Goal: Ask a question

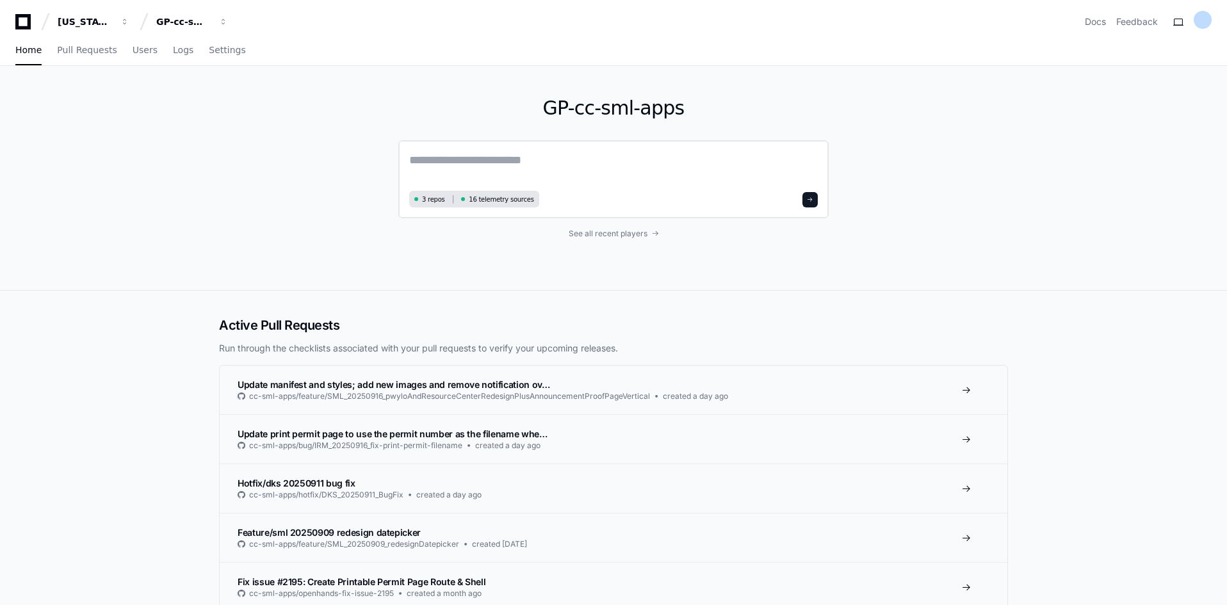
click at [421, 149] on div "3 repos 16 telemetry sources" at bounding box center [613, 179] width 430 height 78
click at [424, 150] on div "3 repos 16 telemetry sources" at bounding box center [613, 179] width 430 height 78
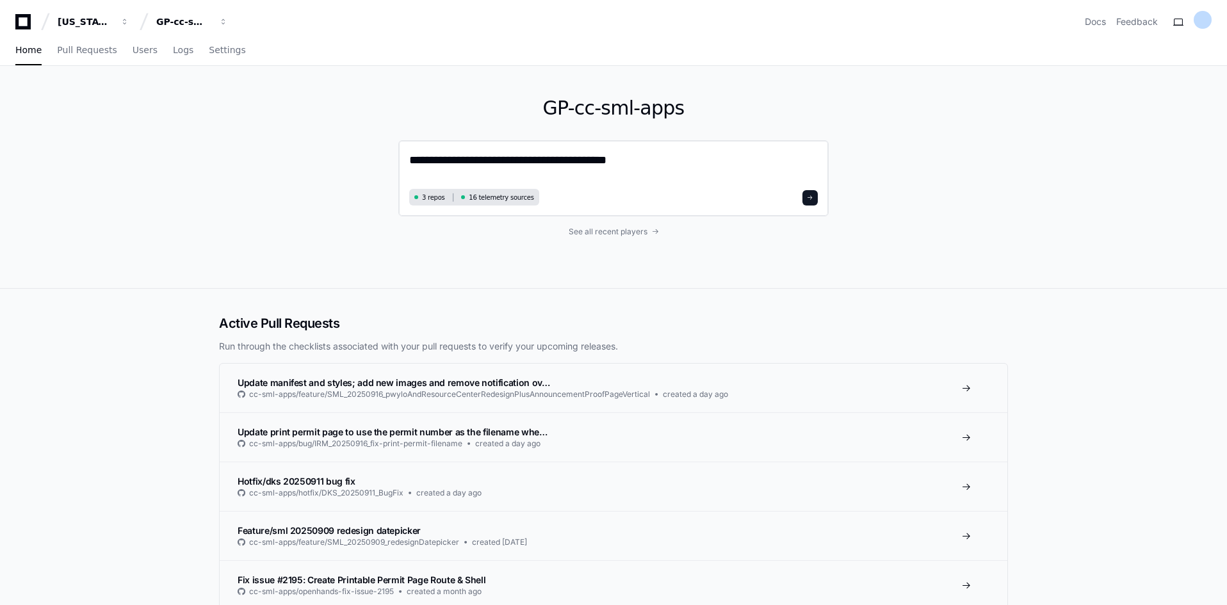
type textarea "**********"
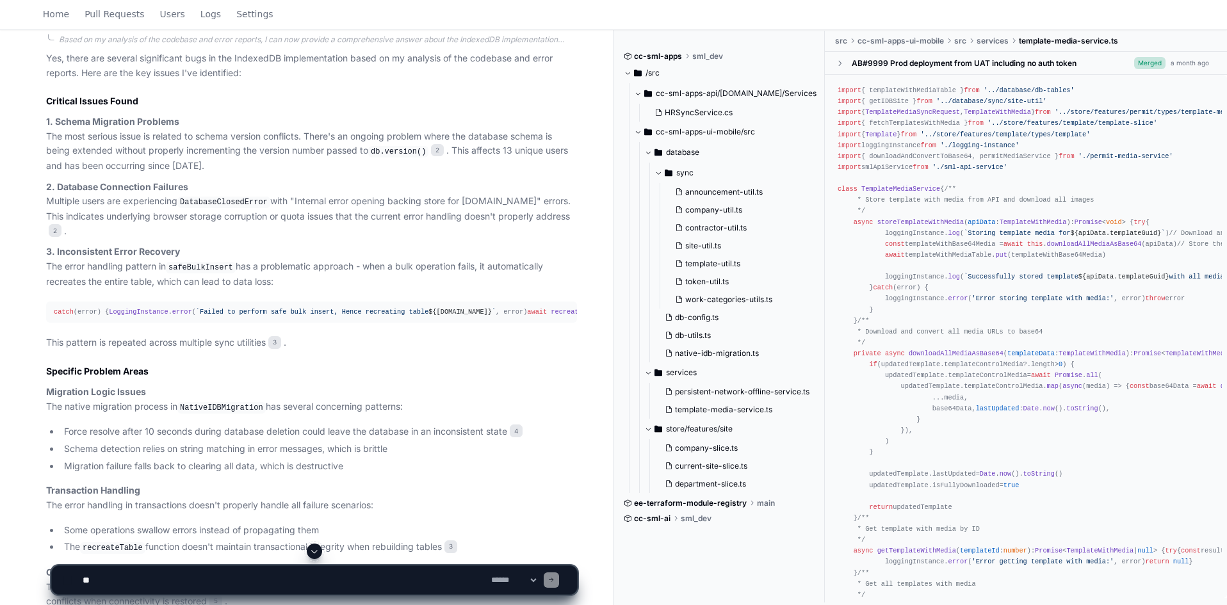
scroll to position [960, 0]
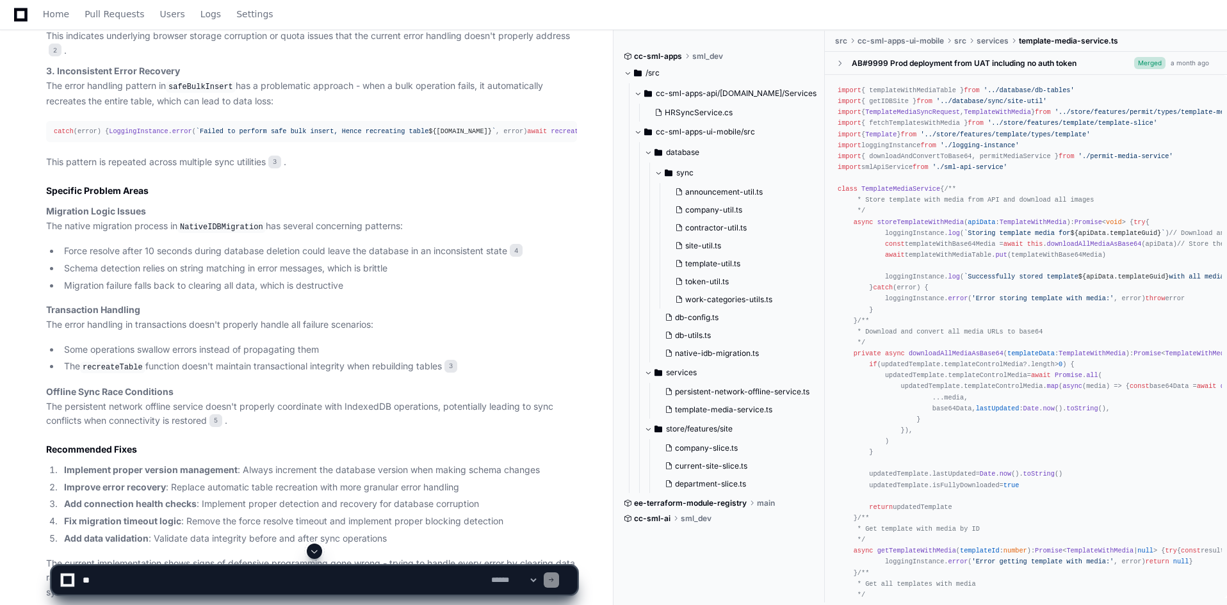
click at [248, 569] on textarea at bounding box center [284, 580] width 408 height 28
type textarea "**********"
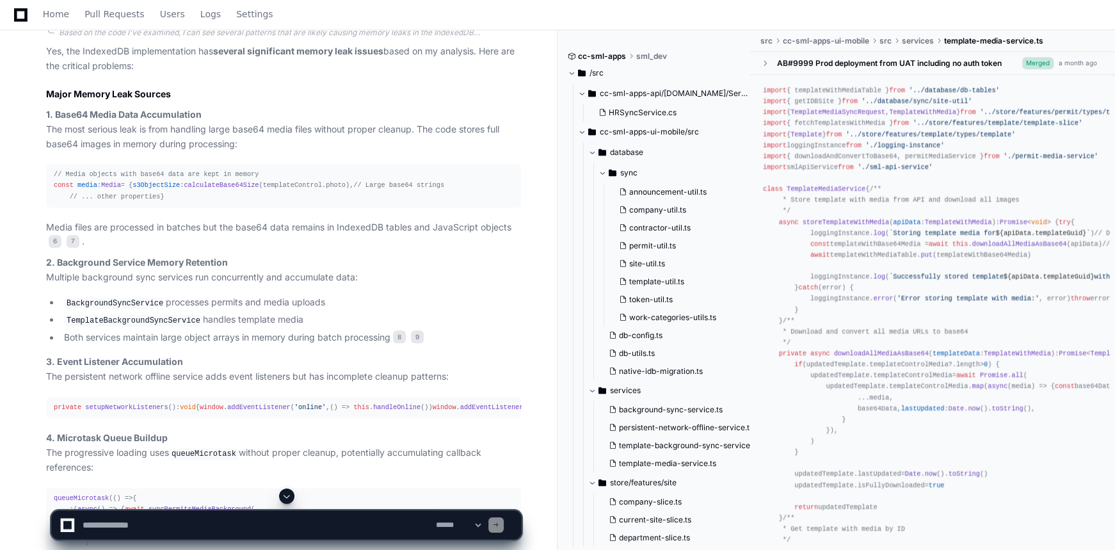
scroll to position [1896, 0]
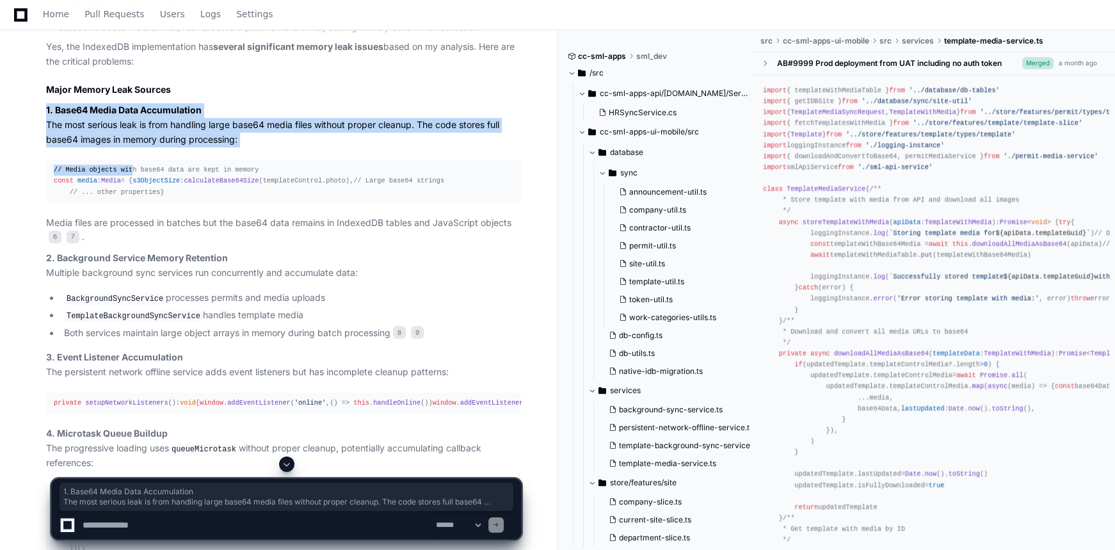
drag, startPoint x: 74, startPoint y: 169, endPoint x: 125, endPoint y: 213, distance: 67.7
click at [149, 115] on strong "1. Base64 Media Data Accumulation" at bounding box center [124, 109] width 156 height 11
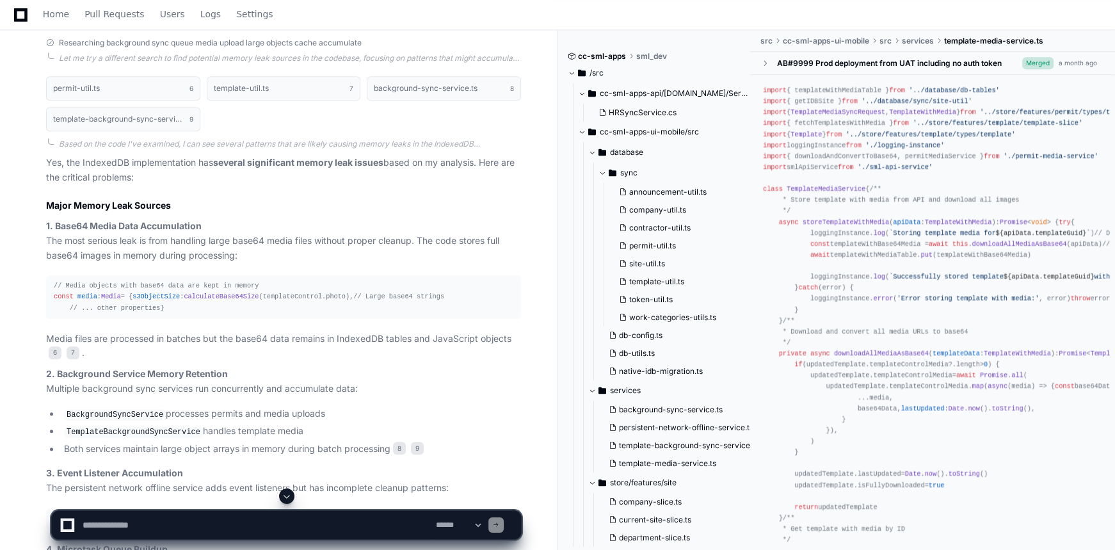
scroll to position [1837, 0]
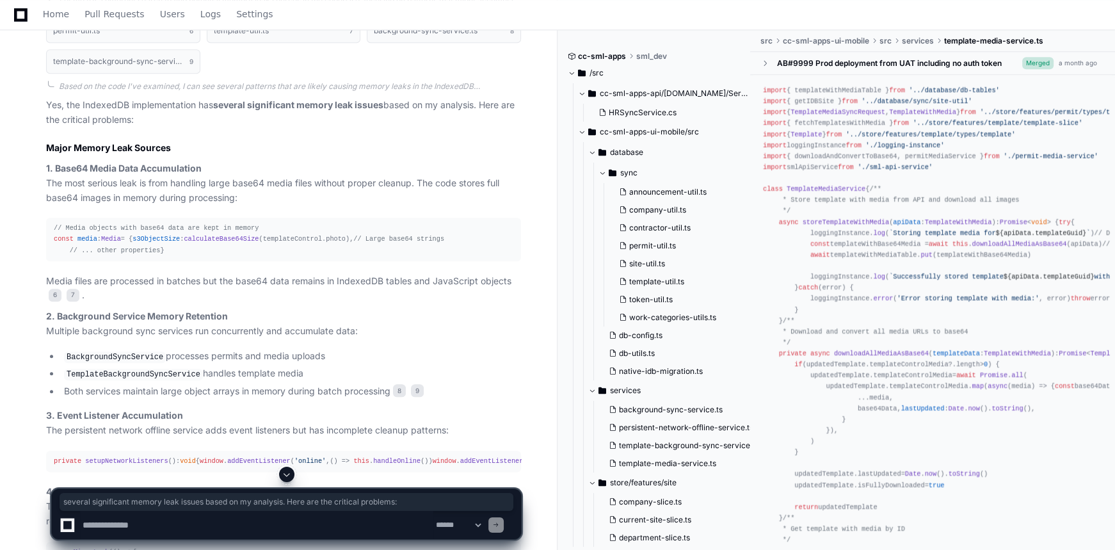
drag, startPoint x: 213, startPoint y: 152, endPoint x: 382, endPoint y: 165, distance: 169.6
click at [382, 127] on p "Yes, the IndexedDB implementation has several significant memory leak issues ba…" at bounding box center [283, 112] width 475 height 29
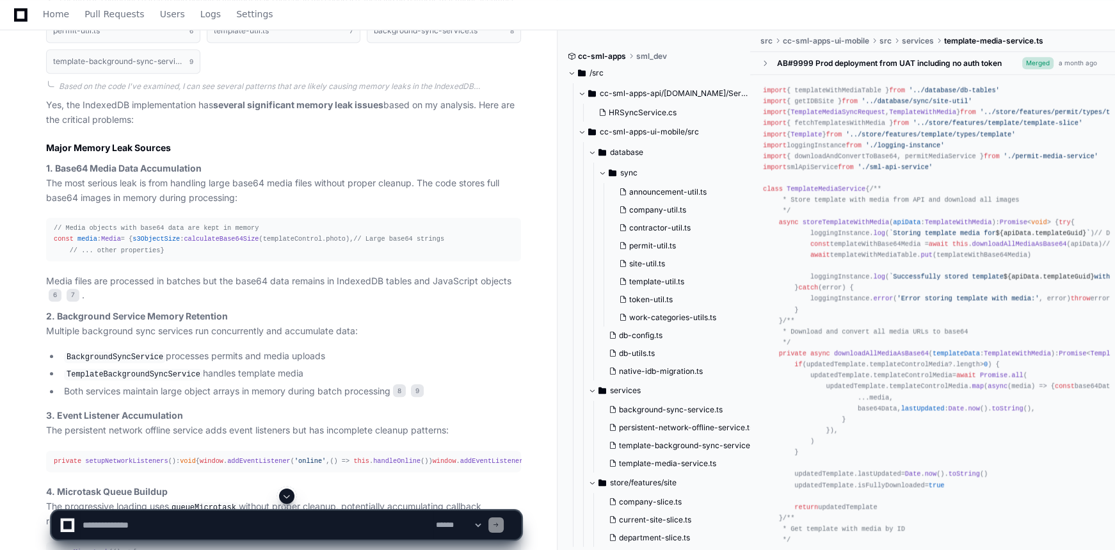
click at [245, 205] on p "1. Base64 Media Data Accumulation The most serious leak is from handling large …" at bounding box center [283, 183] width 475 height 44
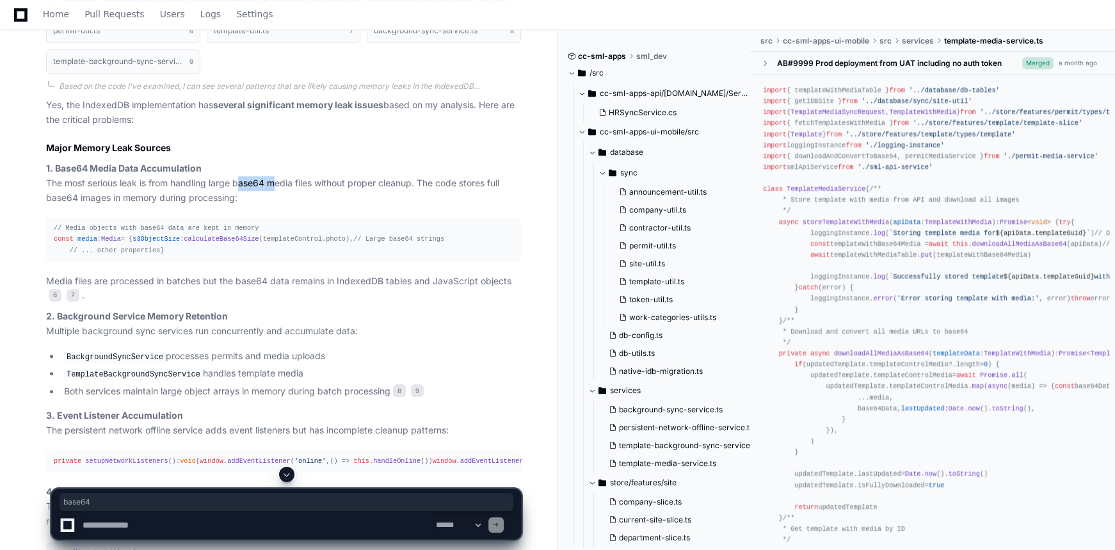
click at [245, 205] on p "1. Base64 Media Data Accumulation The most serious leak is from handling large …" at bounding box center [283, 183] width 475 height 44
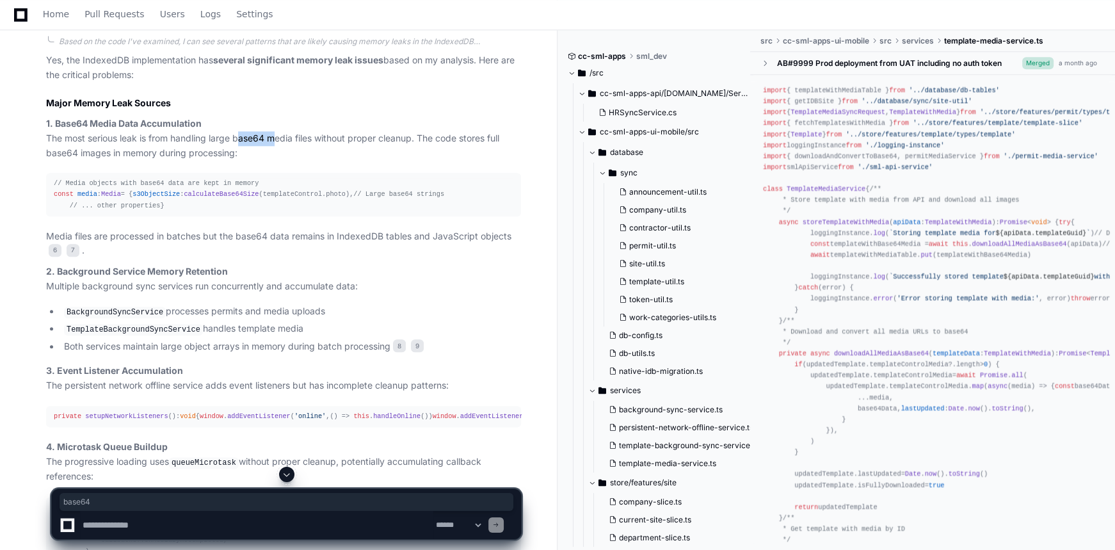
scroll to position [1896, 0]
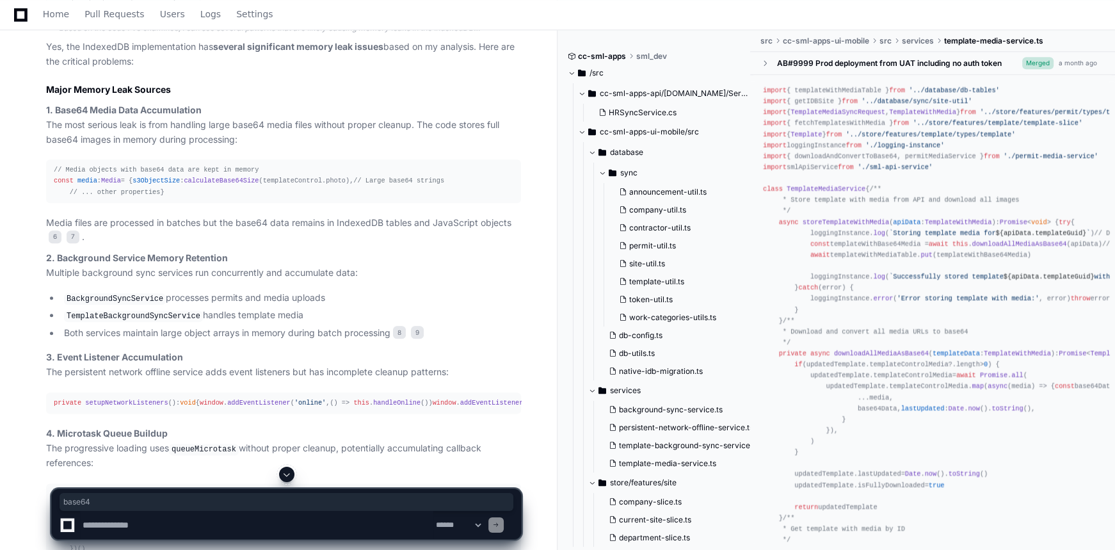
click at [133, 184] on span "s3ObjectSize" at bounding box center [156, 181] width 47 height 8
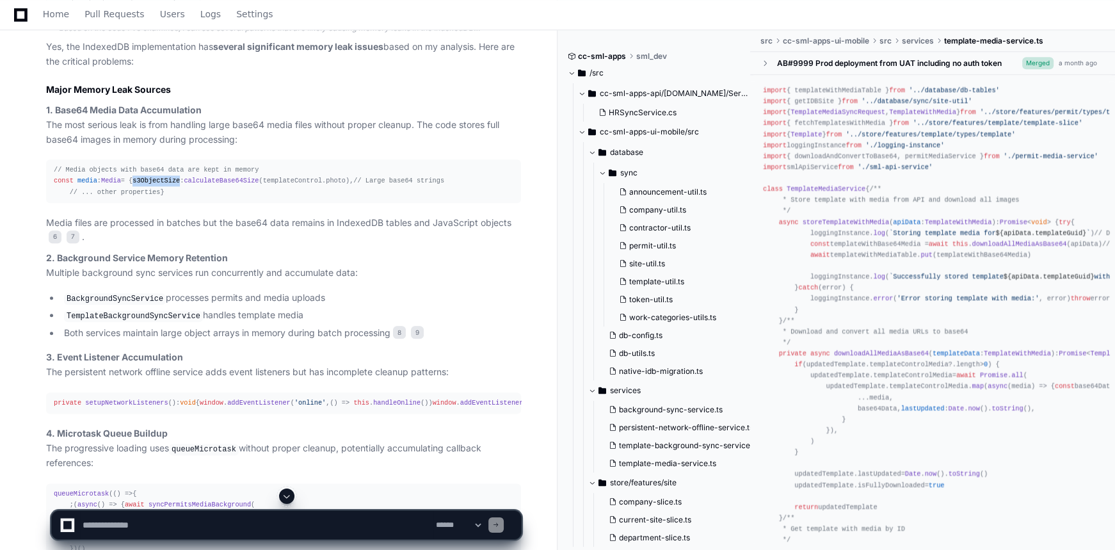
click at [133, 184] on span "s3ObjectSize" at bounding box center [156, 181] width 47 height 8
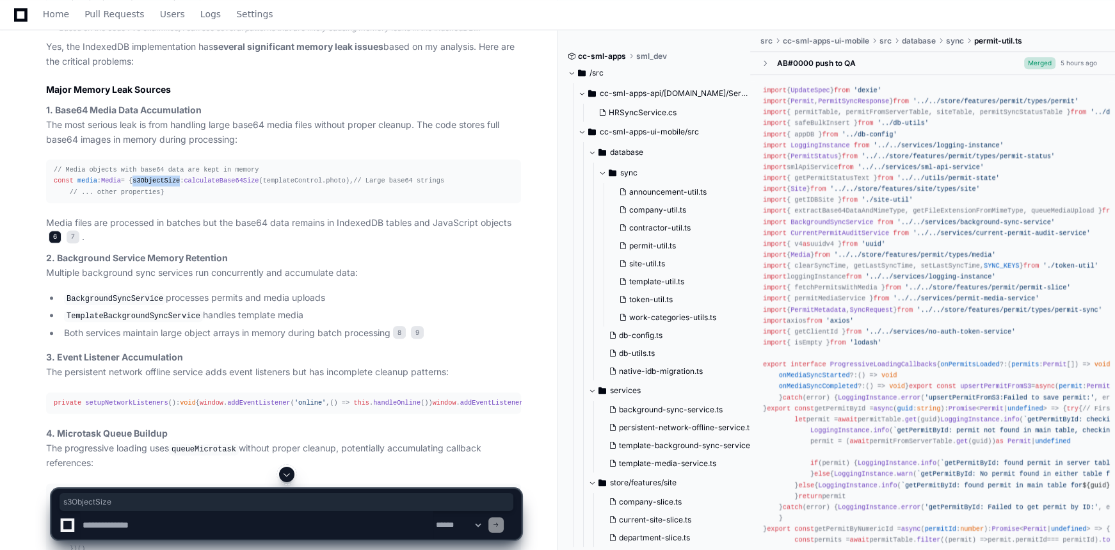
click at [49, 243] on span "6" at bounding box center [55, 236] width 13 height 13
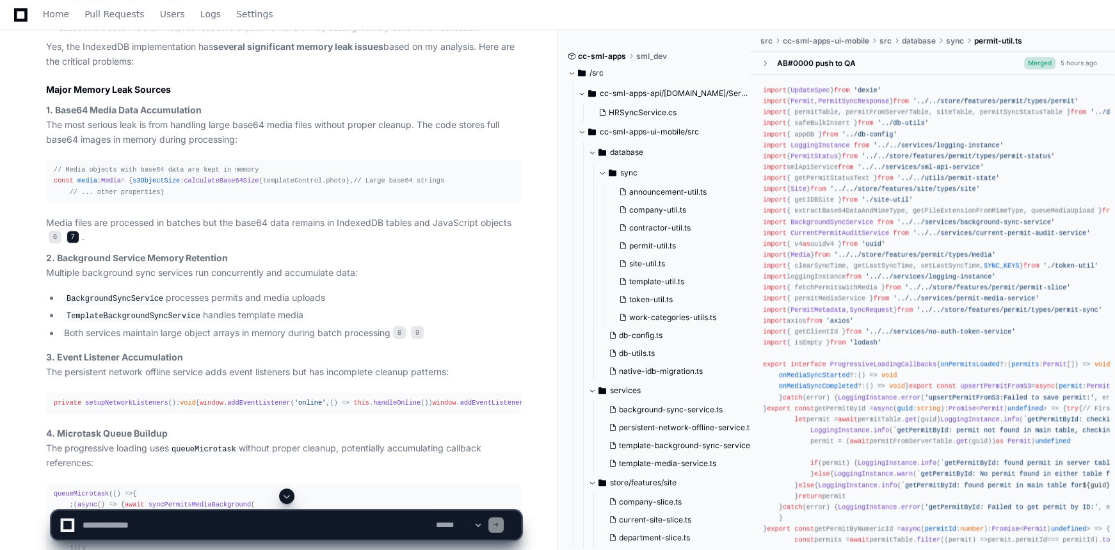
click at [70, 243] on span "7" at bounding box center [73, 236] width 13 height 13
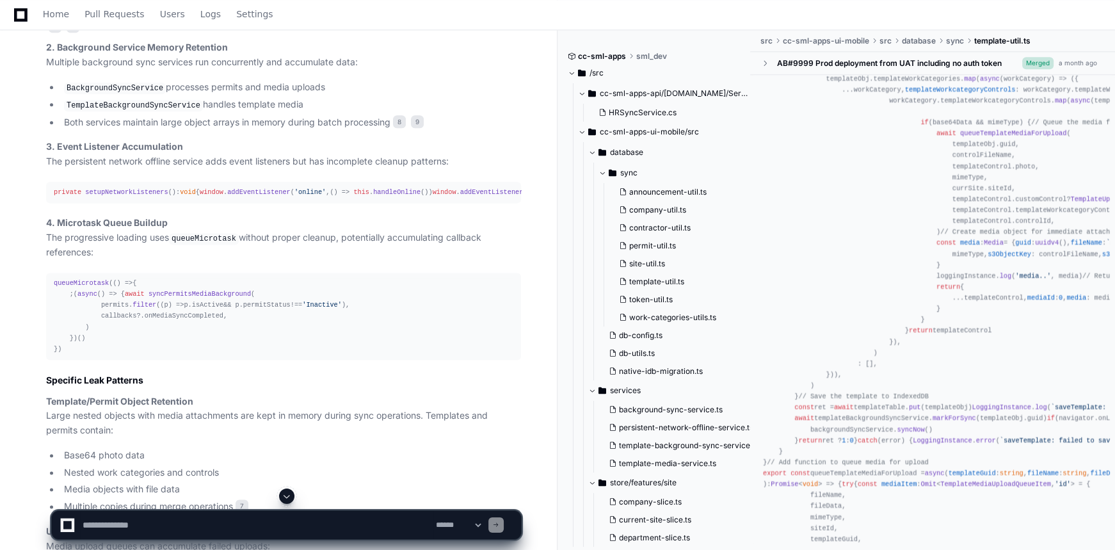
scroll to position [2129, 0]
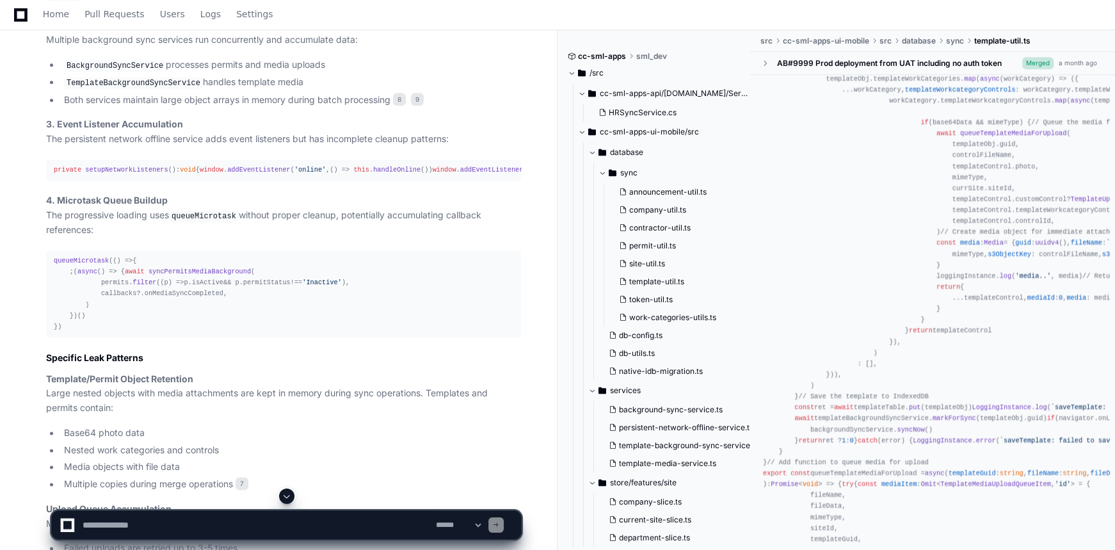
click at [227, 174] on span "addEventListener" at bounding box center [258, 170] width 63 height 8
click at [124, 175] on div "private setupNetworkListeners (): void { window . addEventListener ( 'online' ,…" at bounding box center [284, 170] width 460 height 11
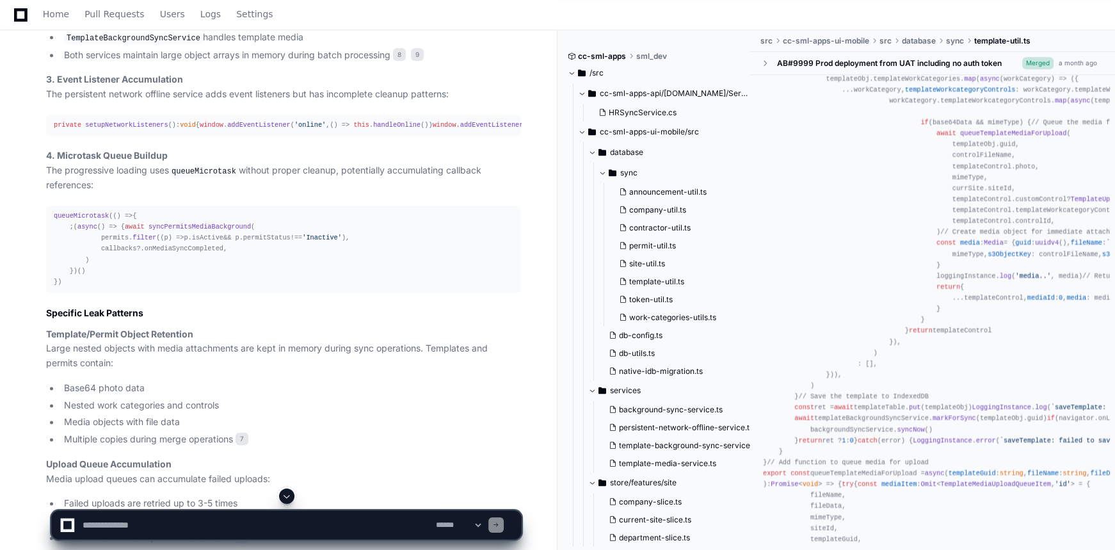
scroll to position [2187, 0]
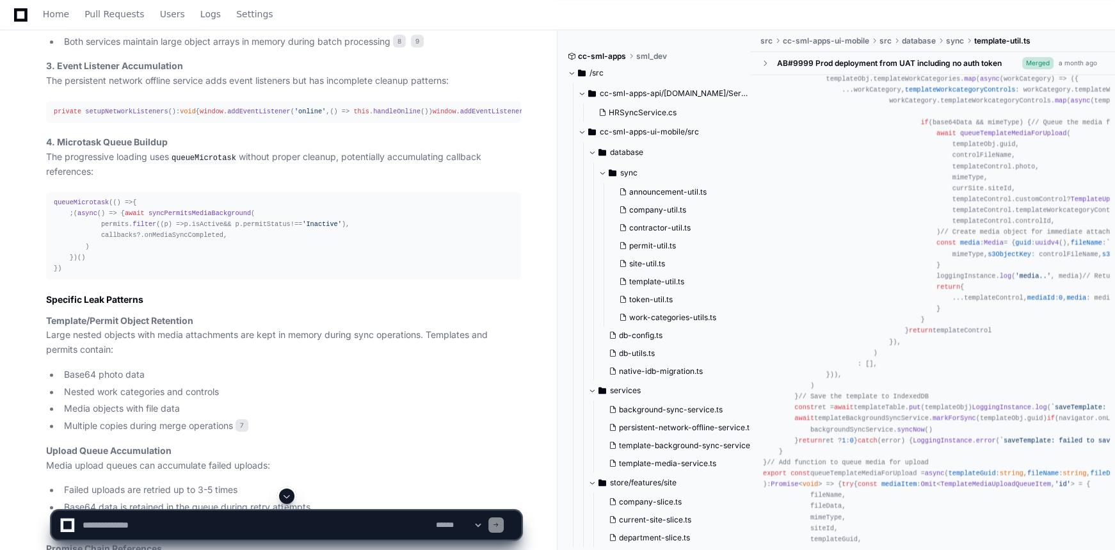
click at [183, 164] on code "queueMicrotask" at bounding box center [204, 158] width 70 height 12
click at [184, 164] on code "queueMicrotask" at bounding box center [204, 158] width 70 height 12
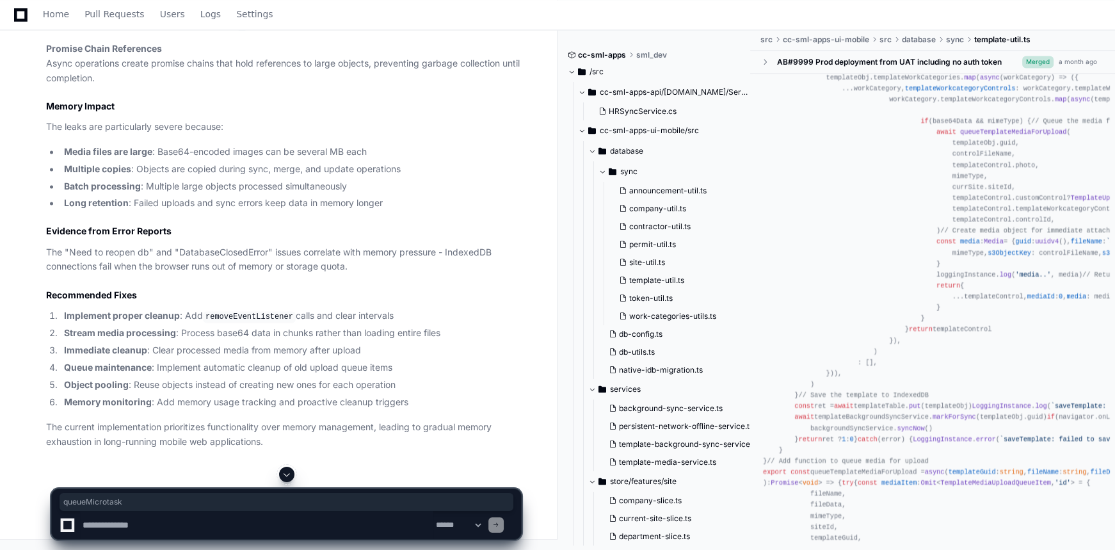
scroll to position [2806, 0]
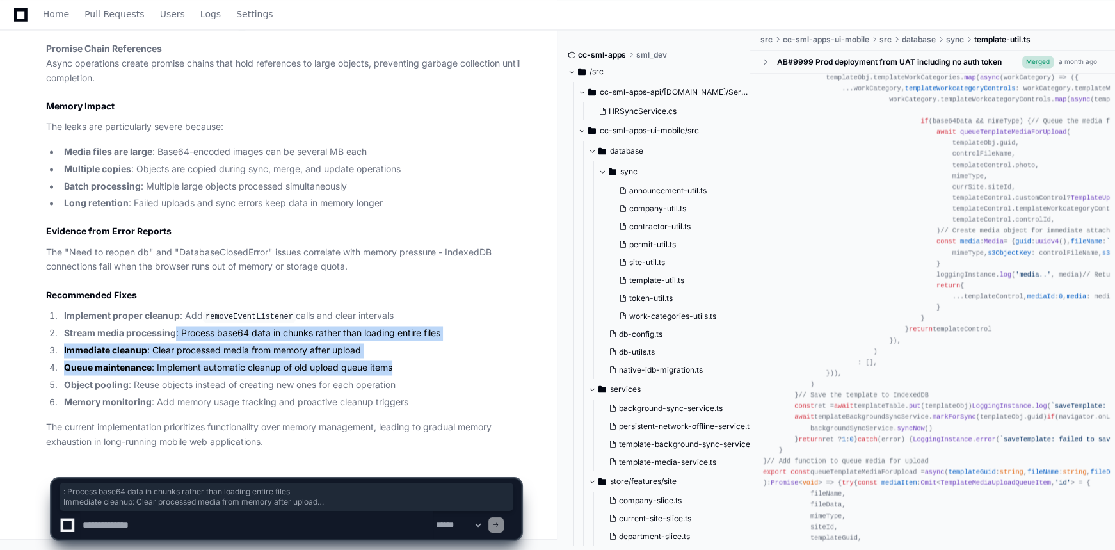
drag, startPoint x: 174, startPoint y: 334, endPoint x: 348, endPoint y: 366, distance: 176.9
click at [504, 359] on ol "Implement proper cleanup : Add removeEventListener calls and clear intervals St…" at bounding box center [283, 359] width 475 height 101
click at [348, 366] on li "Queue maintenance : Implement automatic cleanup of old upload queue items" at bounding box center [290, 367] width 461 height 15
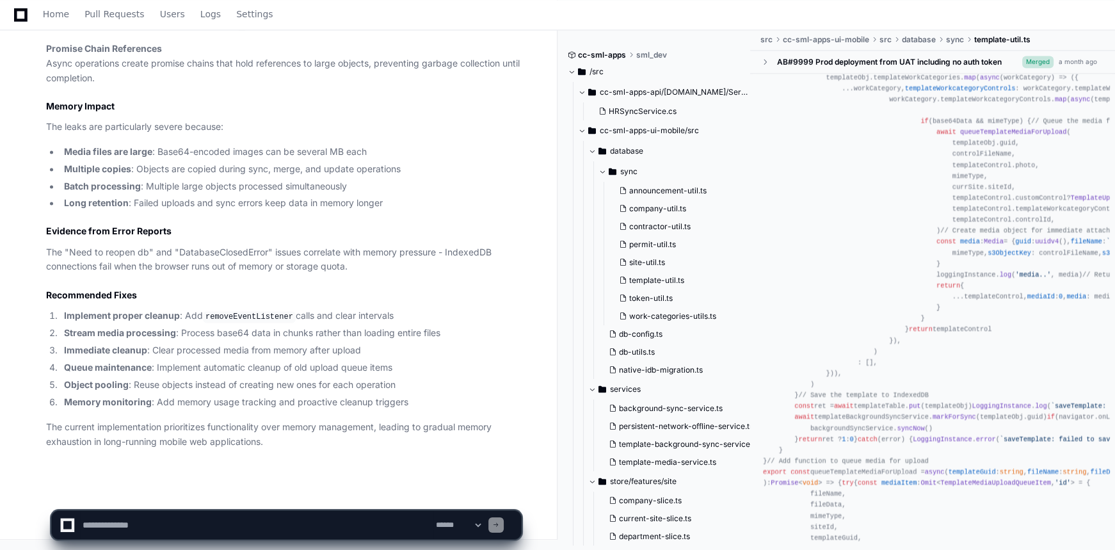
click at [117, 337] on strong "Stream media processing" at bounding box center [120, 332] width 112 height 11
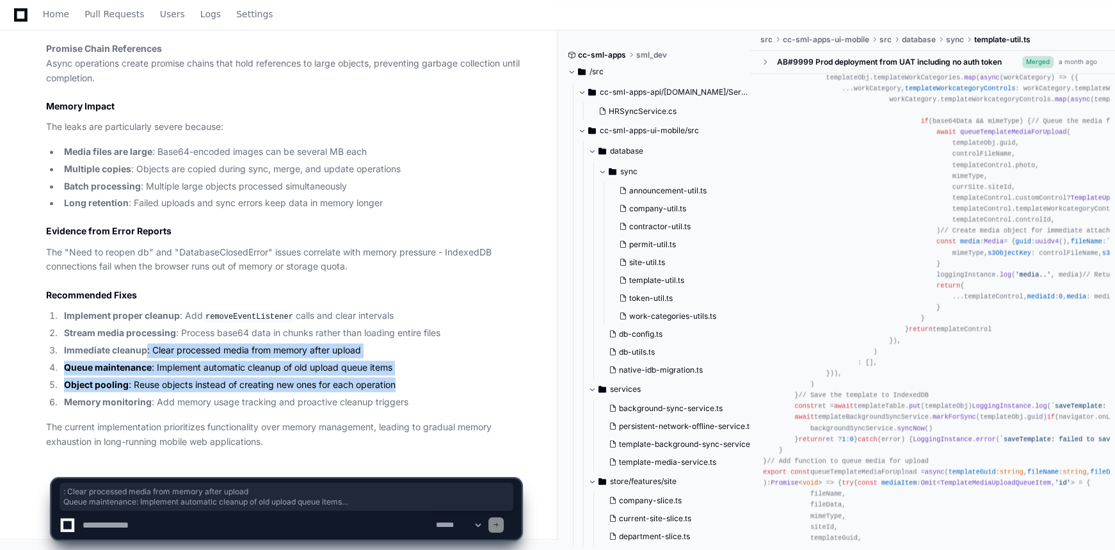
drag, startPoint x: 148, startPoint y: 350, endPoint x: 410, endPoint y: 376, distance: 263.2
click at [410, 376] on ol "Implement proper cleanup : Add removeEventListener calls and clear intervals St…" at bounding box center [283, 359] width 475 height 101
click at [256, 350] on li "Immediate cleanup : Clear processed media from memory after upload" at bounding box center [290, 350] width 461 height 15
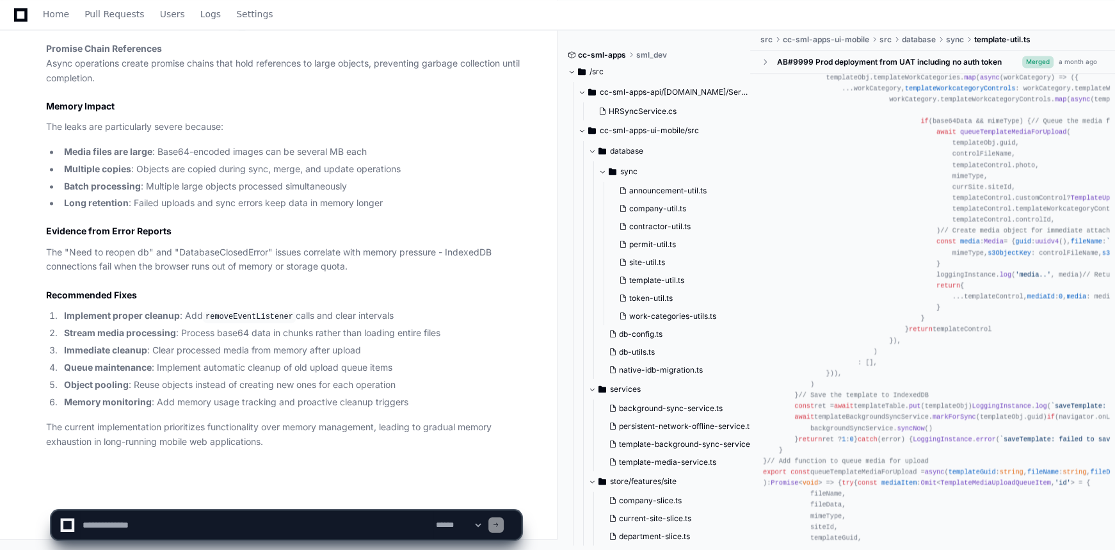
click at [192, 524] on textarea at bounding box center [256, 525] width 353 height 28
type textarea "**********"
click at [460, 526] on select "**********" at bounding box center [458, 525] width 50 height 9
select select "*********"
click at [433, 521] on select "**********" at bounding box center [458, 525] width 50 height 9
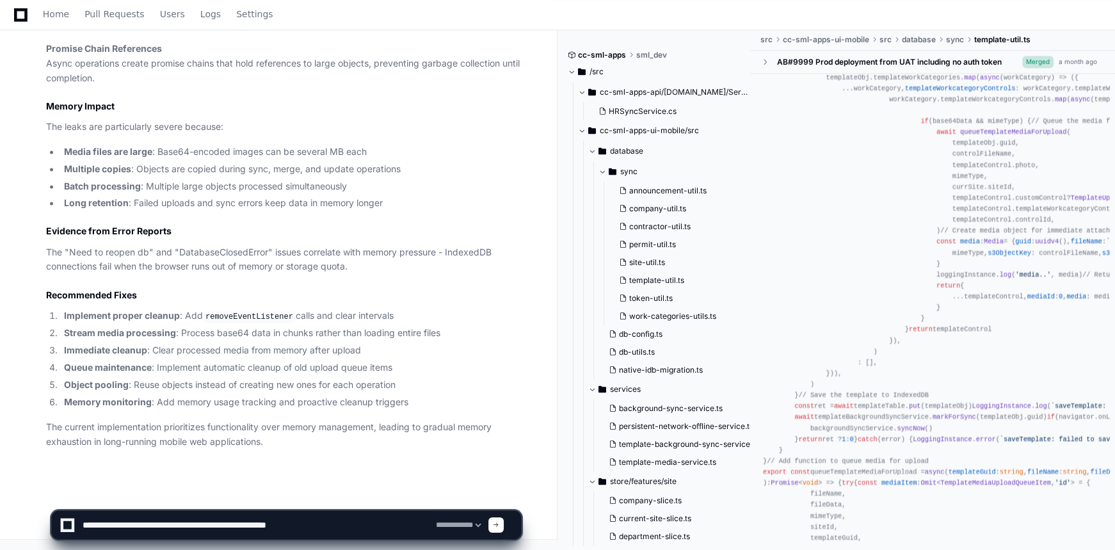
click at [499, 522] on span at bounding box center [496, 525] width 6 height 6
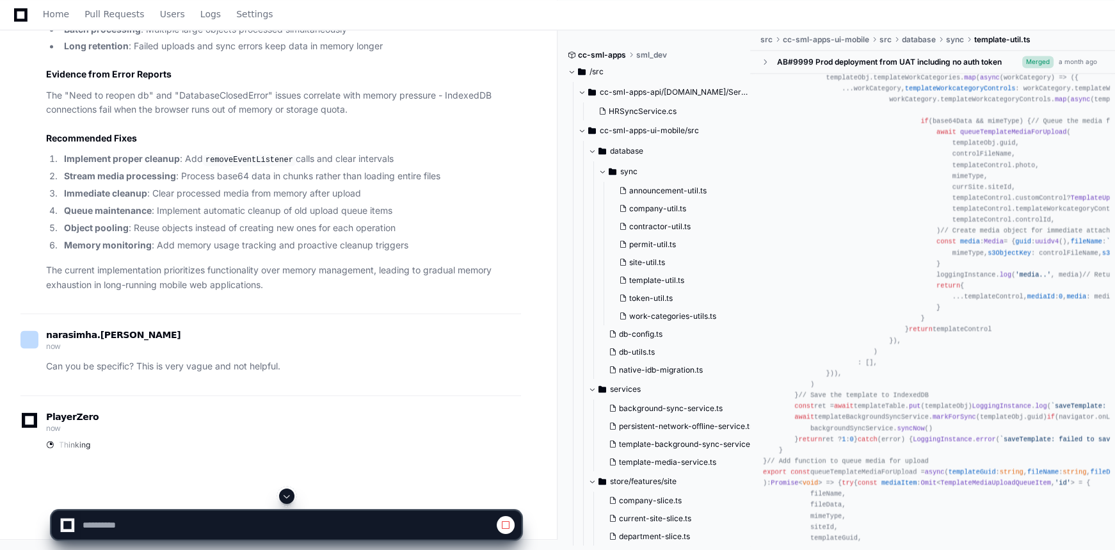
scroll to position [2923, 0]
select select "*********"
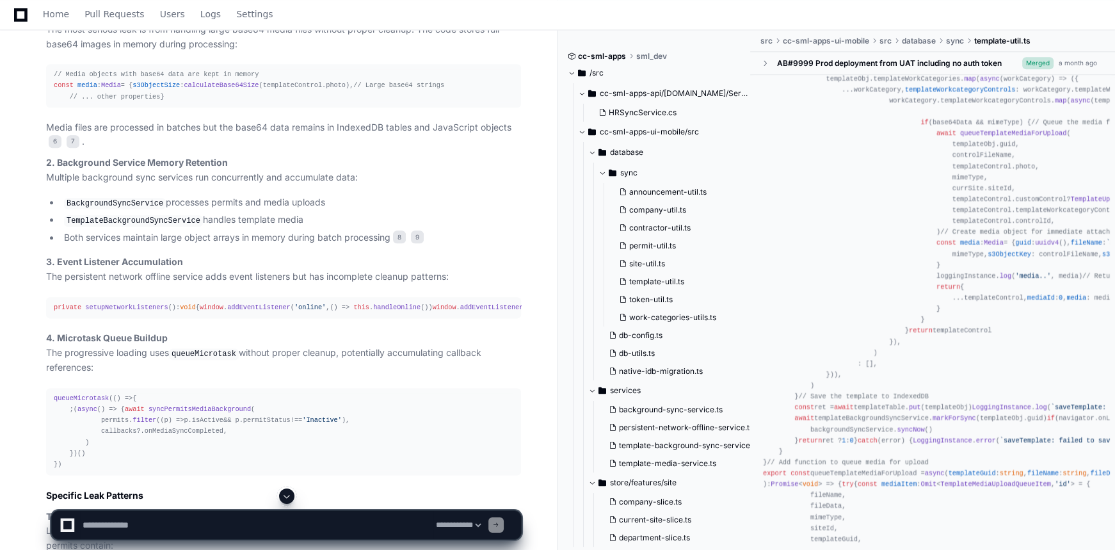
scroll to position [1933, 0]
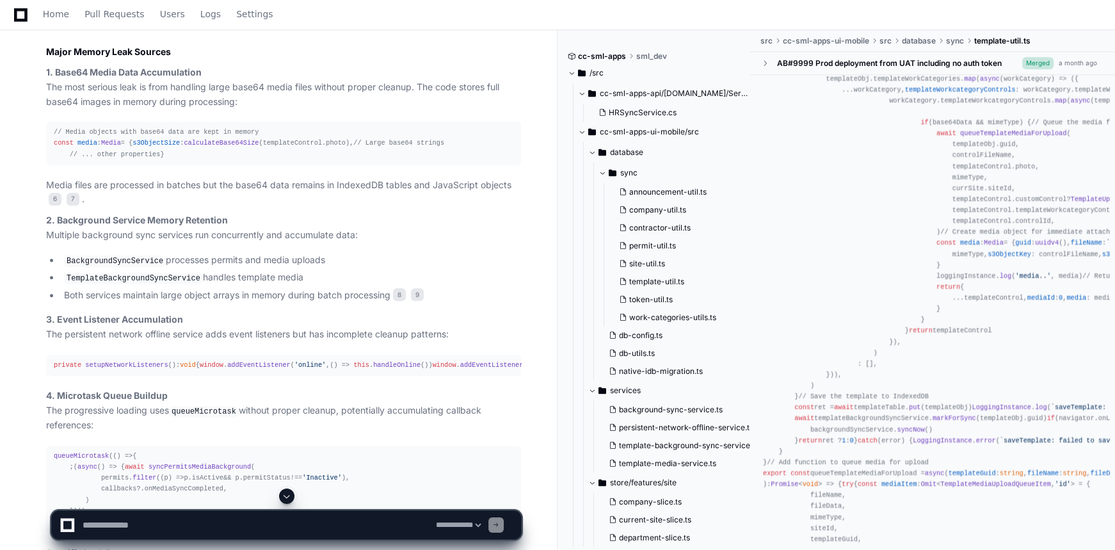
click at [133, 147] on span "s3ObjectSize" at bounding box center [156, 143] width 47 height 8
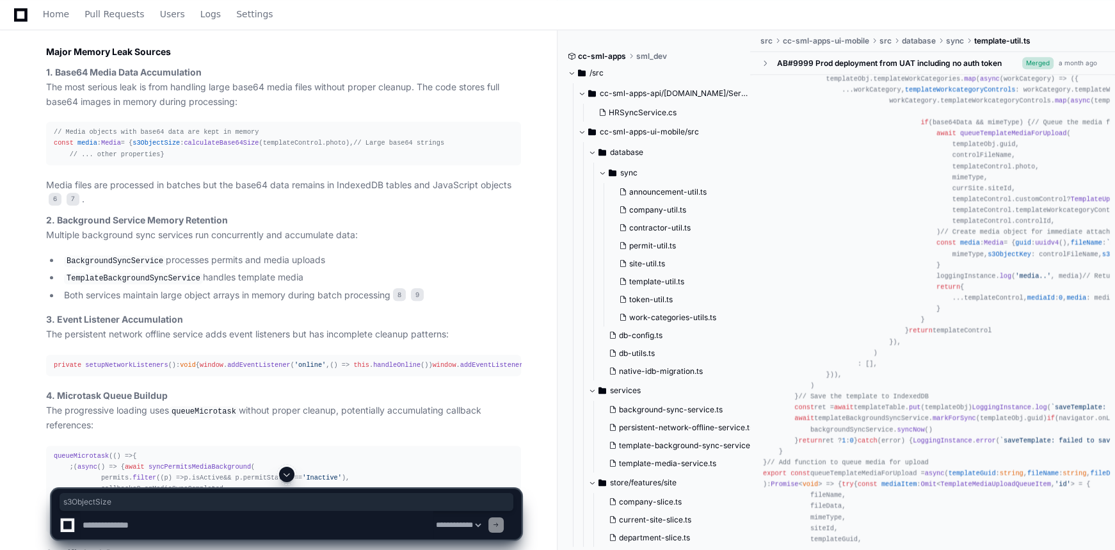
click at [86, 147] on span "media" at bounding box center [87, 143] width 20 height 8
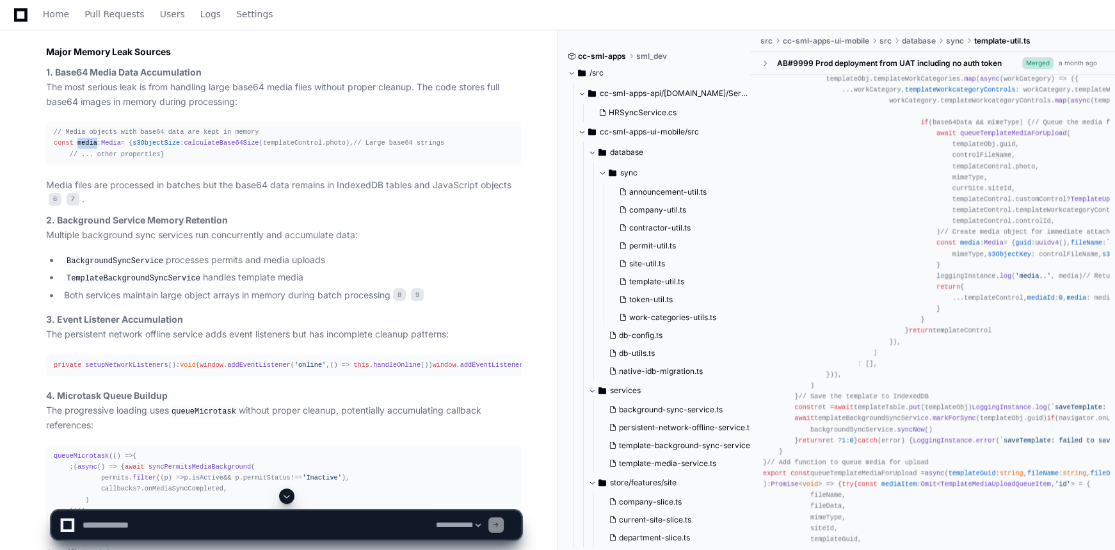
click at [86, 147] on span "media" at bounding box center [87, 143] width 20 height 8
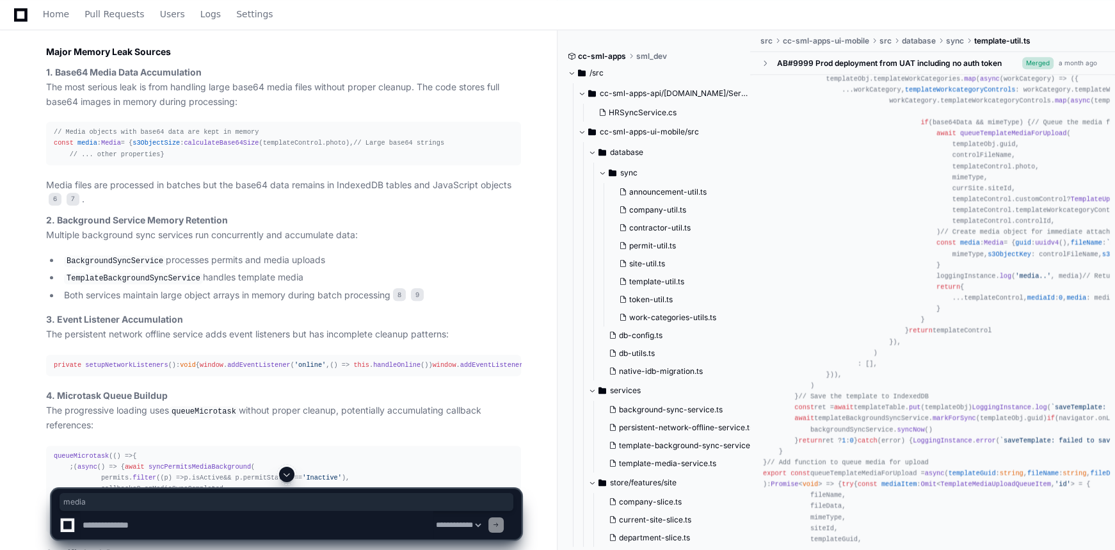
click at [365, 207] on p "Media files are processed in batches but the base64 data remains in IndexedDB t…" at bounding box center [283, 192] width 475 height 29
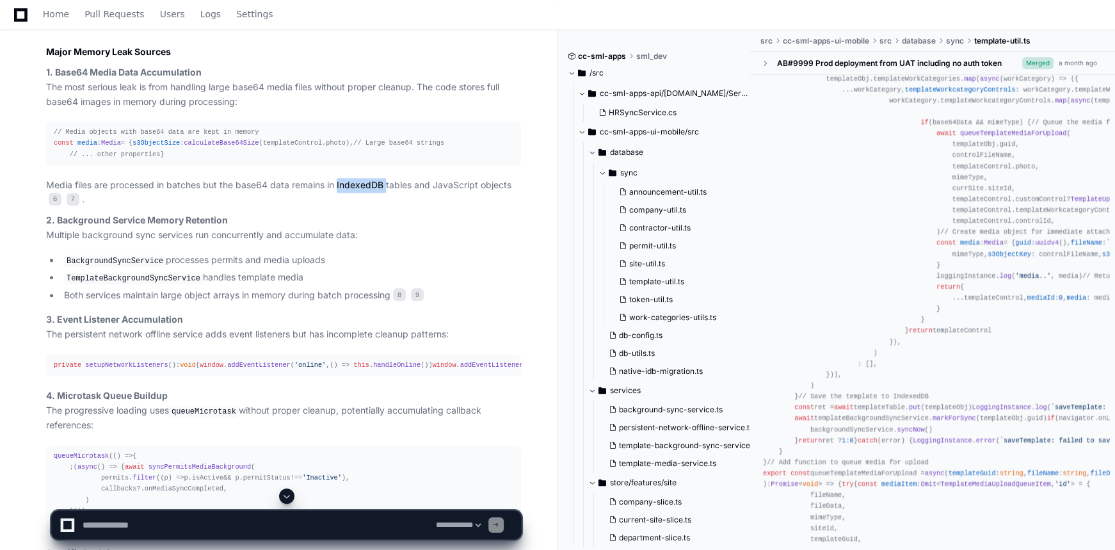
click at [365, 207] on p "Media files are processed in batches but the base64 data remains in IndexedDB t…" at bounding box center [283, 192] width 475 height 29
click at [69, 206] on span "7" at bounding box center [73, 199] width 13 height 13
click at [49, 206] on span "6" at bounding box center [55, 199] width 13 height 13
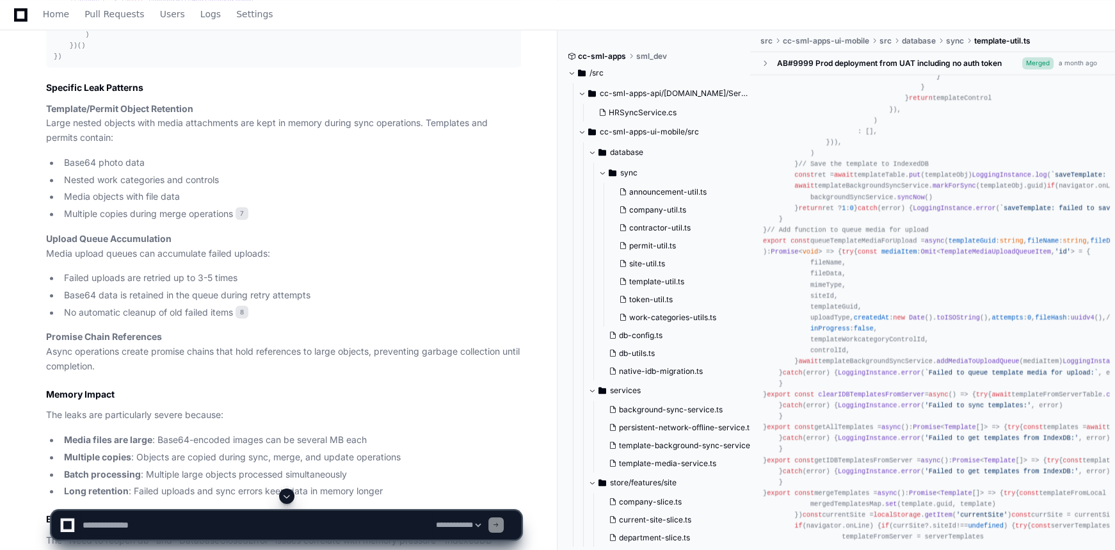
scroll to position [756, 0]
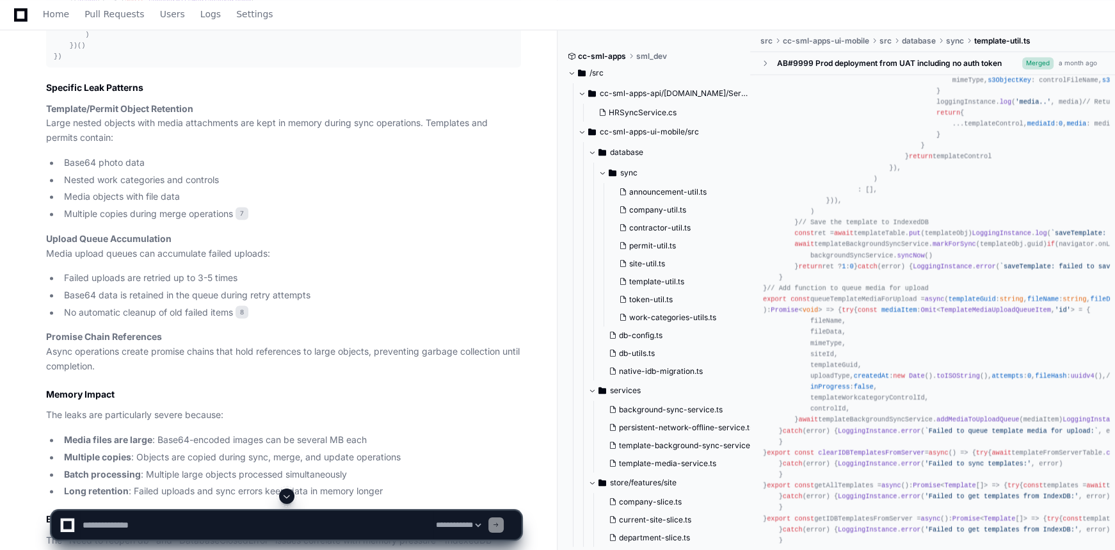
click at [1102, 84] on span "s3ObjectSize" at bounding box center [1125, 80] width 47 height 8
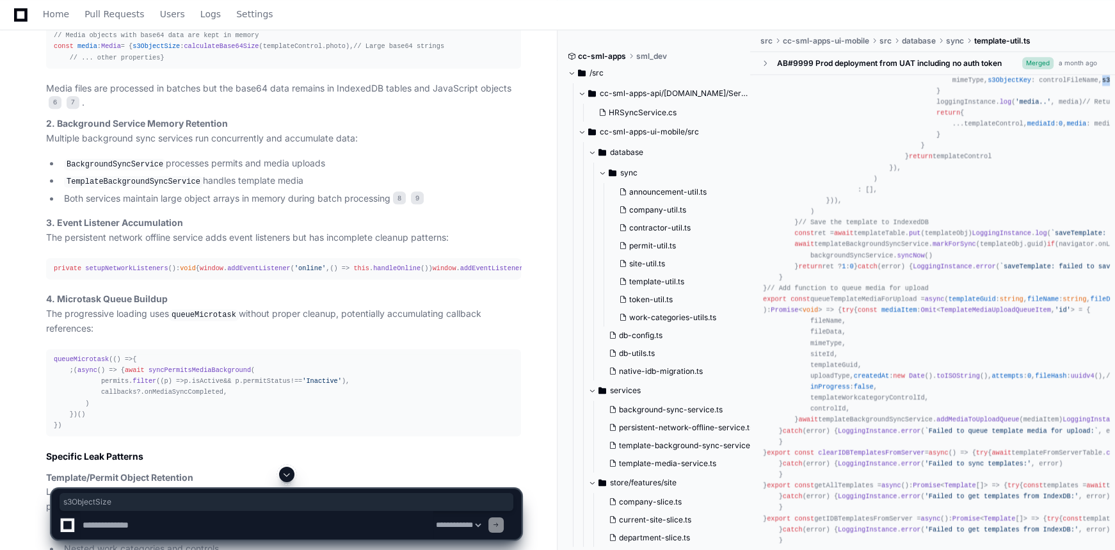
scroll to position [1933, 0]
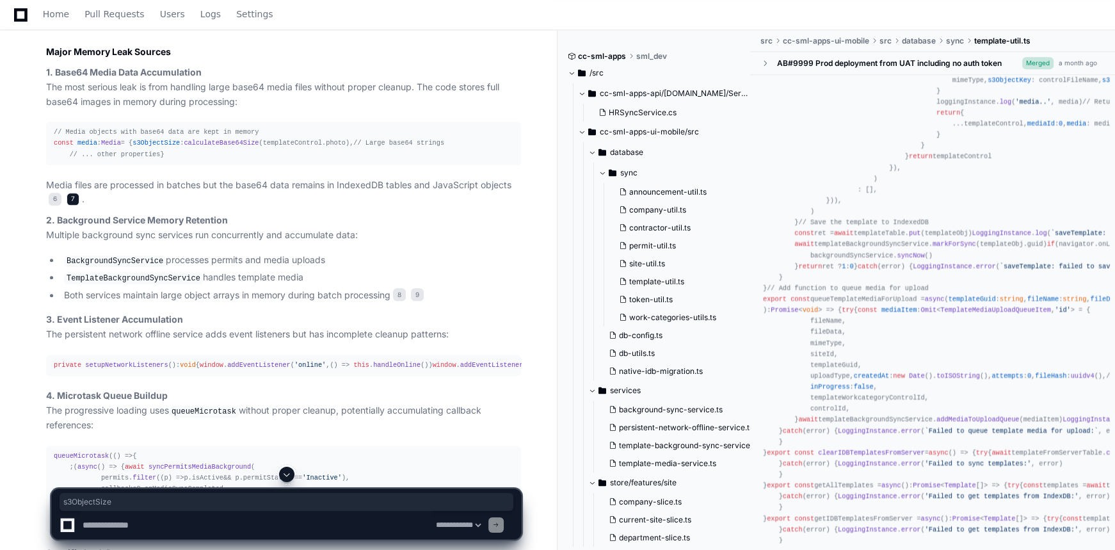
click at [72, 206] on span "7" at bounding box center [73, 199] width 13 height 13
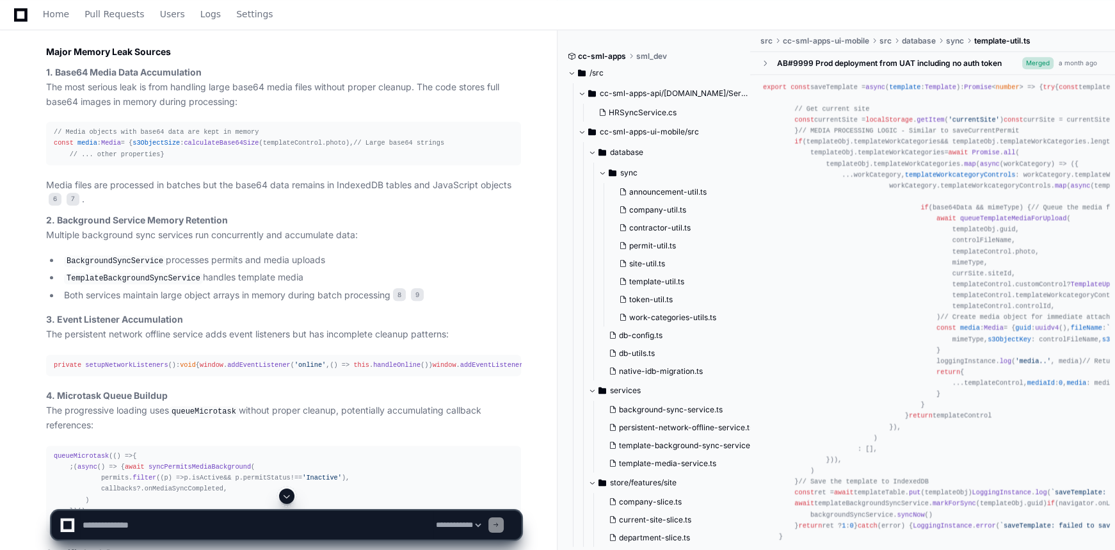
scroll to position [640, 0]
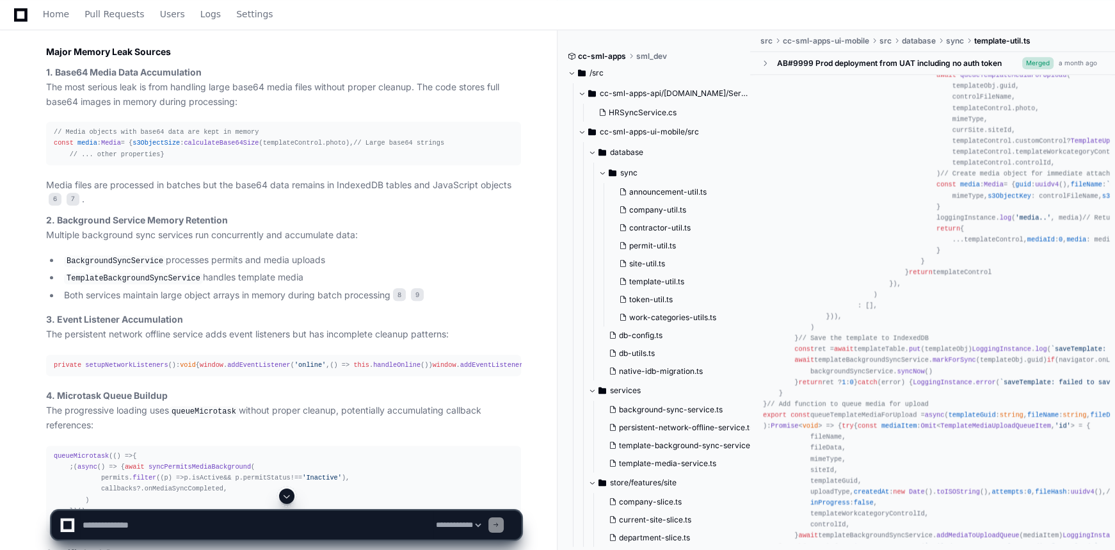
click at [990, 79] on span "queueTemplateMediaForUpload" at bounding box center [1013, 75] width 106 height 8
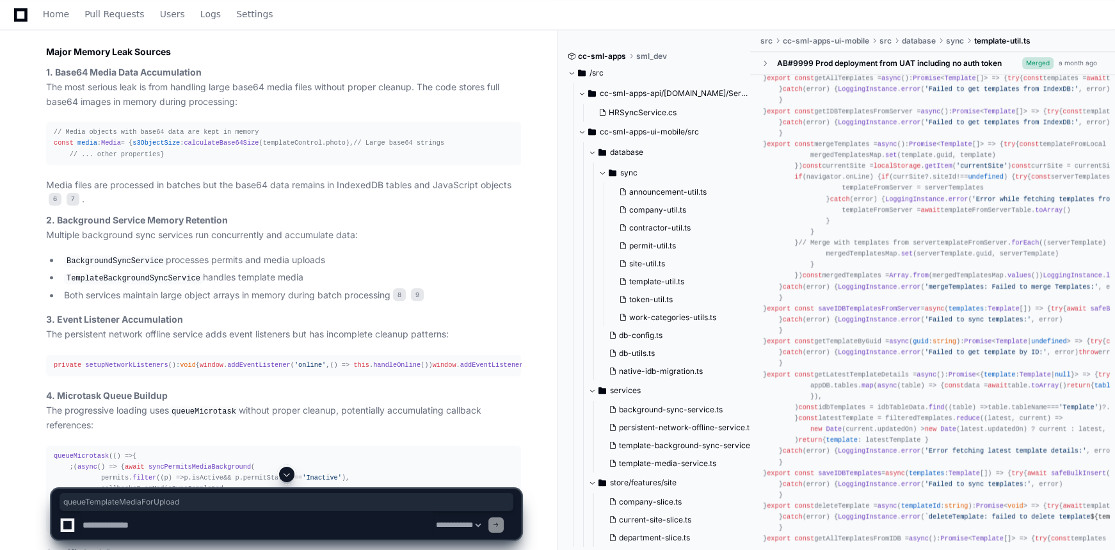
scroll to position [1164, 0]
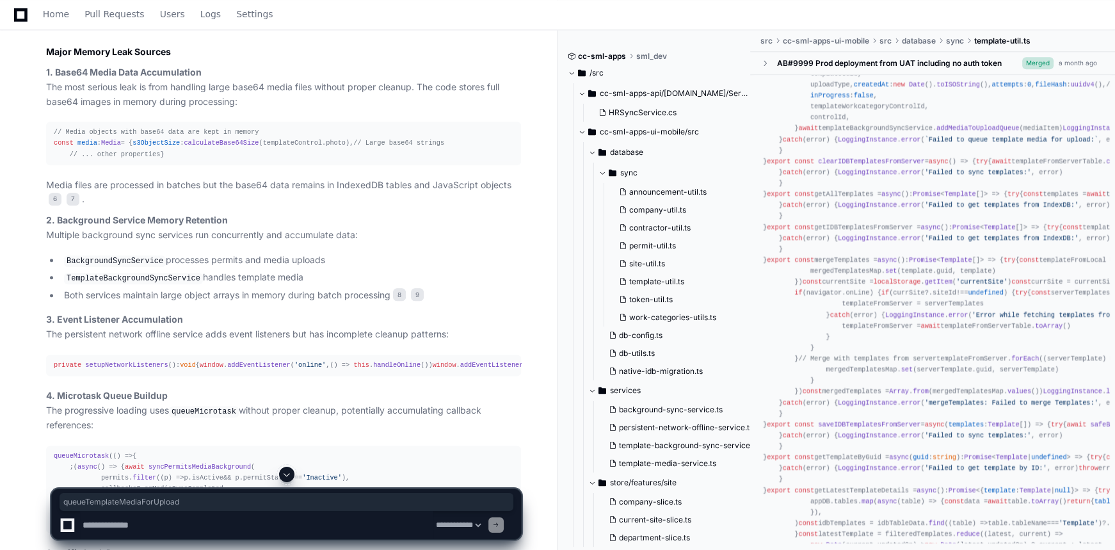
scroll to position [931, 0]
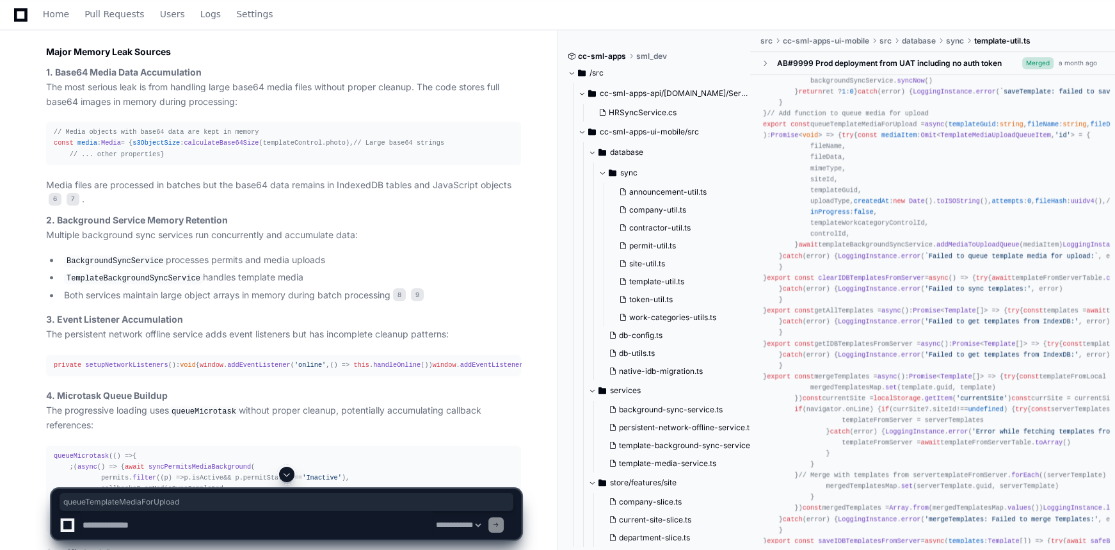
click at [184, 147] on span "calculateBase64Size" at bounding box center [221, 143] width 75 height 8
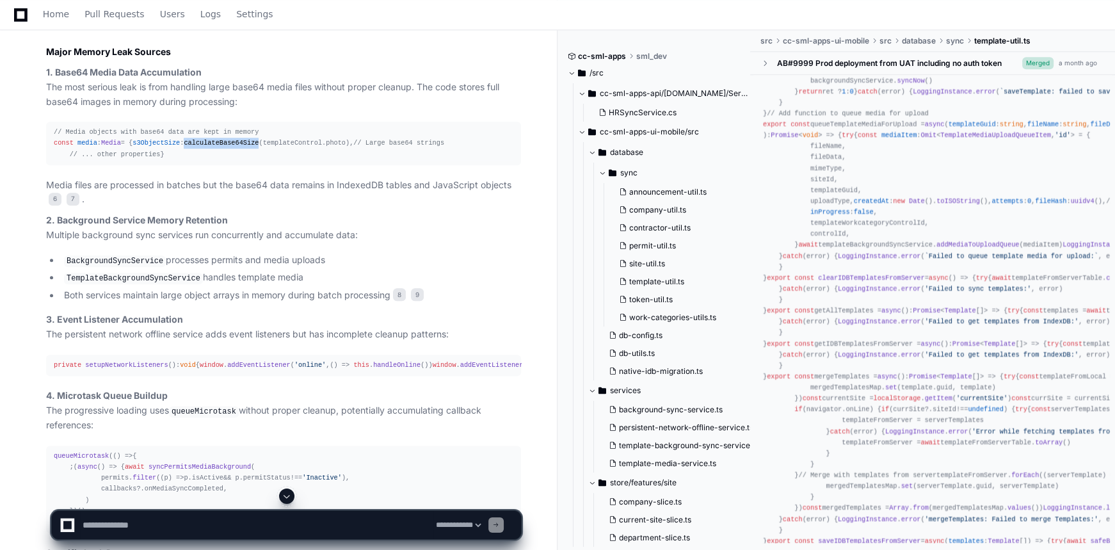
click at [184, 147] on span "calculateBase64Size" at bounding box center [221, 143] width 75 height 8
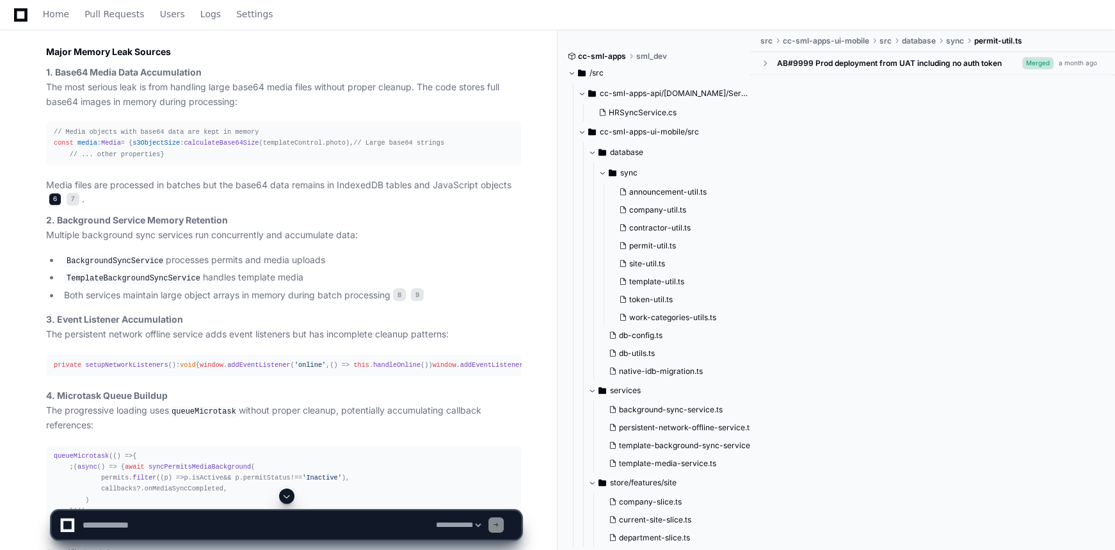
click at [49, 206] on span "6" at bounding box center [55, 199] width 13 height 13
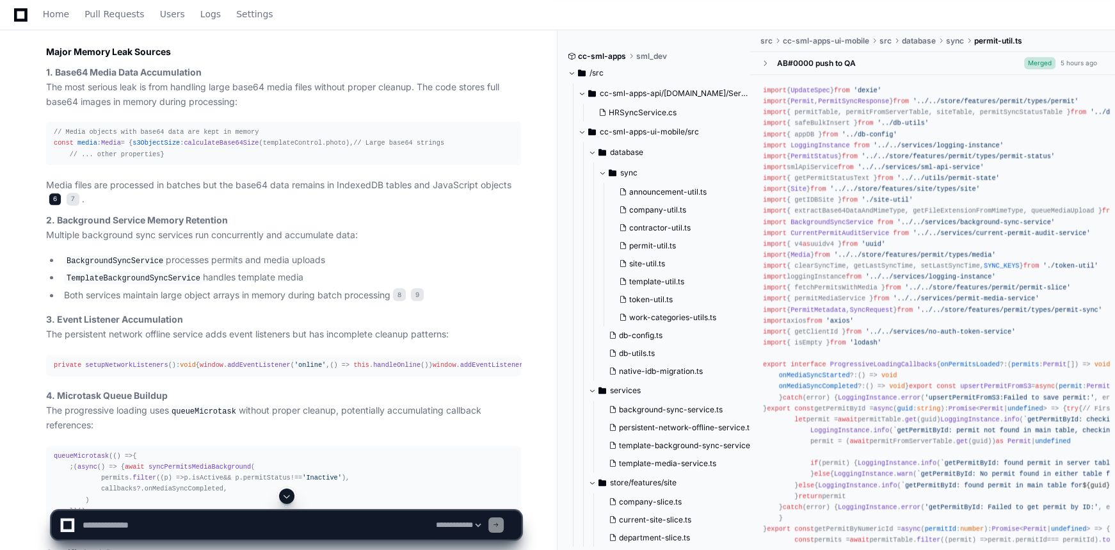
click at [49, 206] on span "6" at bounding box center [55, 199] width 13 height 13
click at [75, 206] on span "7" at bounding box center [73, 199] width 13 height 13
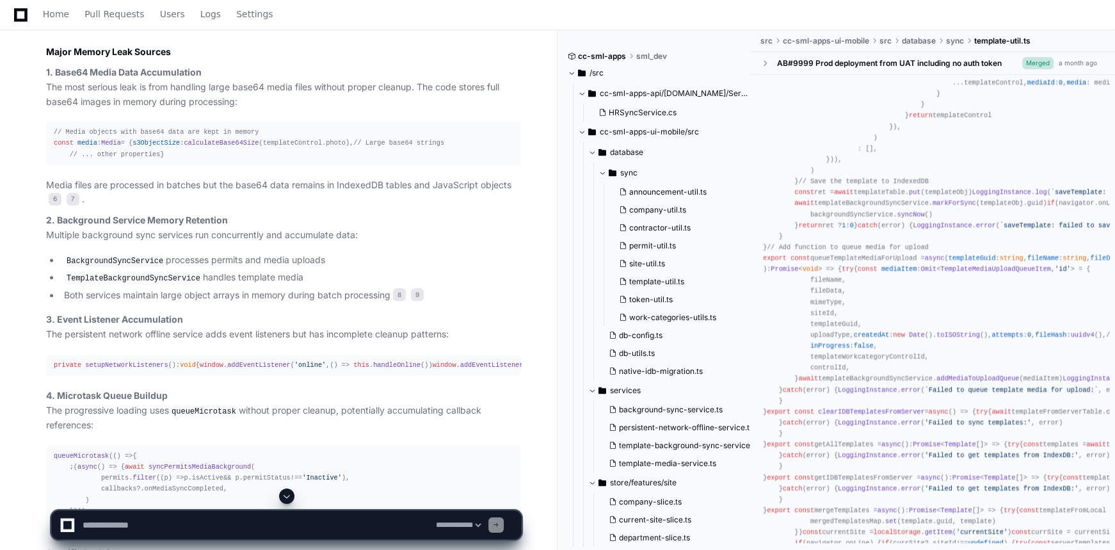
scroll to position [814, 0]
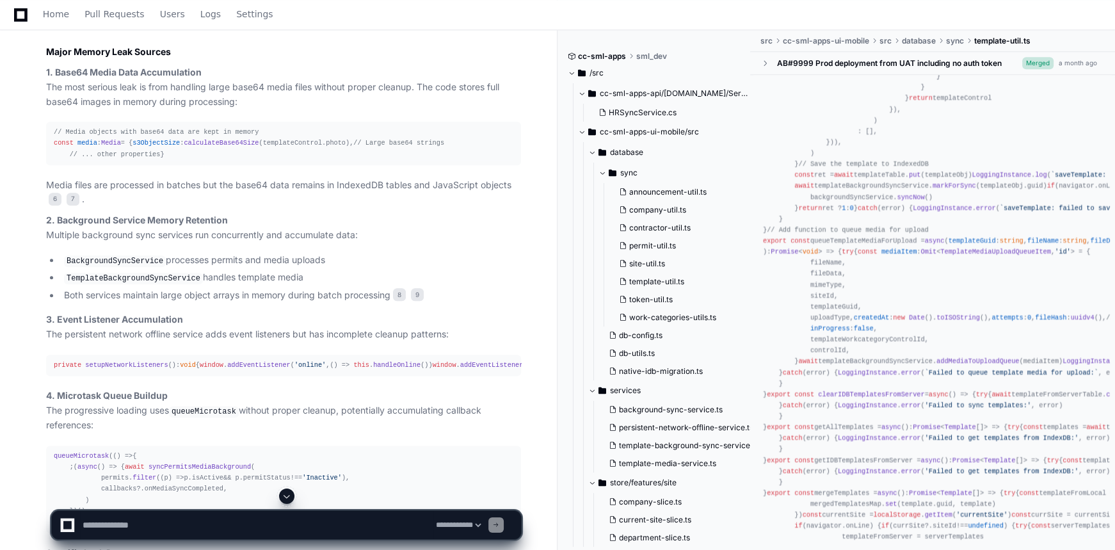
click at [1067, 69] on span "media" at bounding box center [1077, 65] width 20 height 8
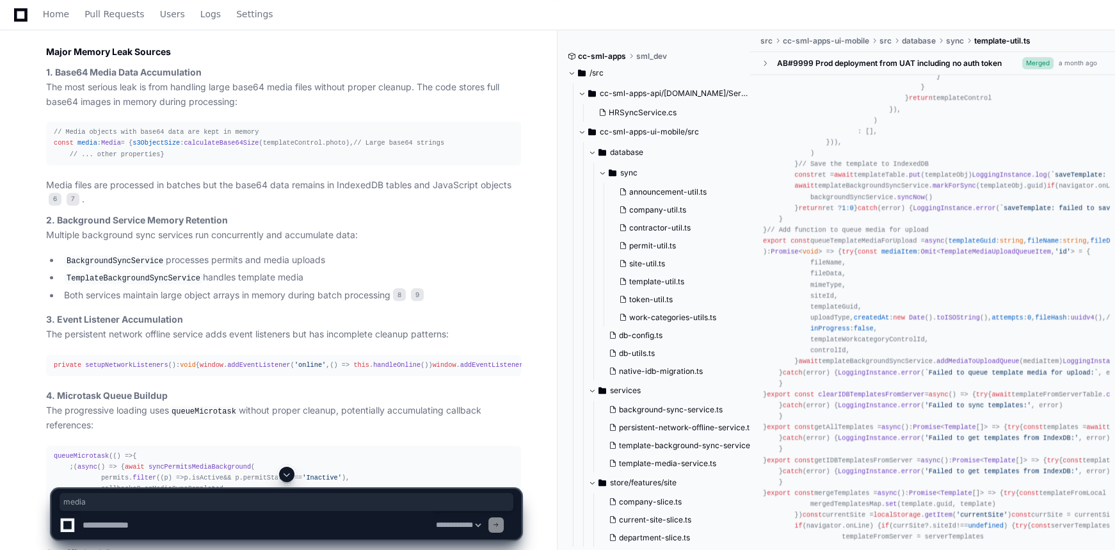
click at [960, 14] on span "media" at bounding box center [970, 10] width 20 height 8
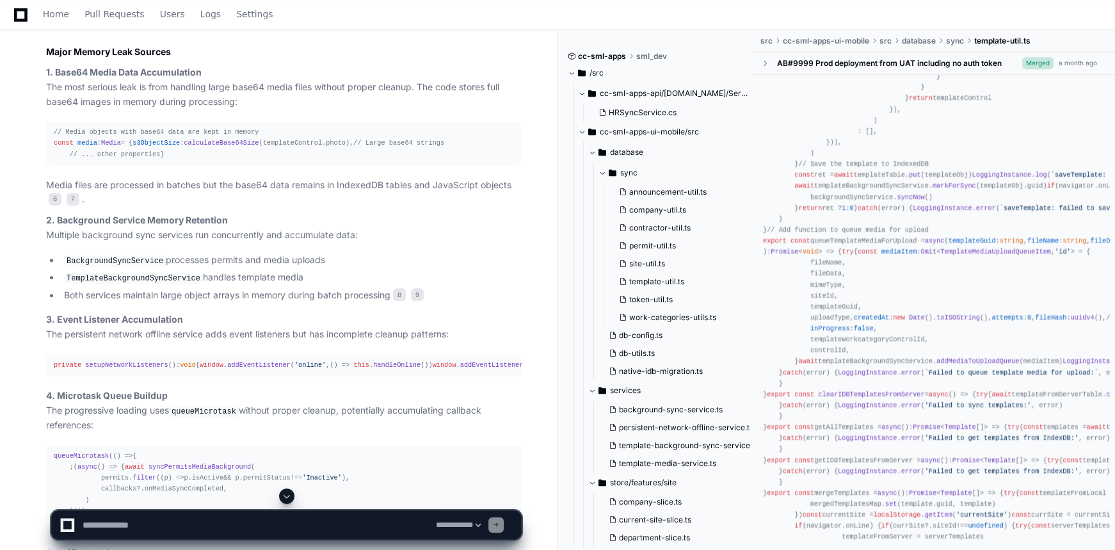
click at [960, 14] on span "media" at bounding box center [970, 10] width 20 height 8
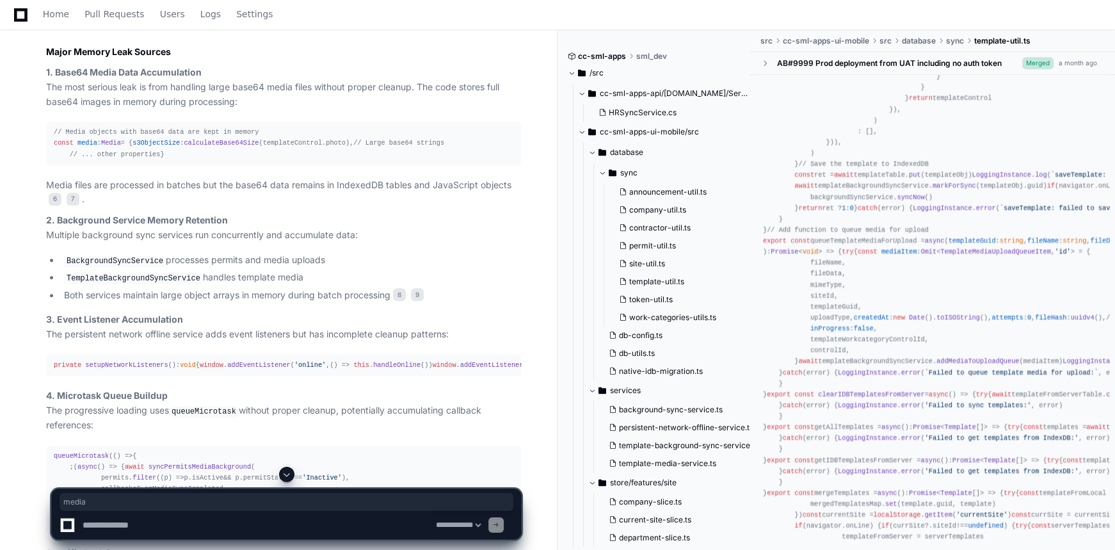
click at [1067, 69] on span "media" at bounding box center [1077, 65] width 20 height 8
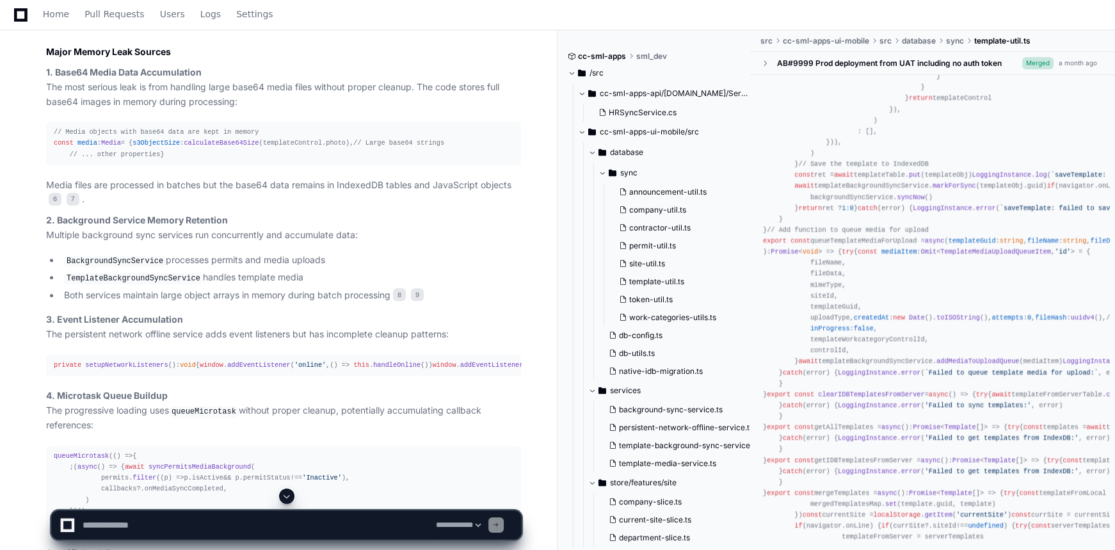
click at [1067, 69] on span "media" at bounding box center [1077, 65] width 20 height 8
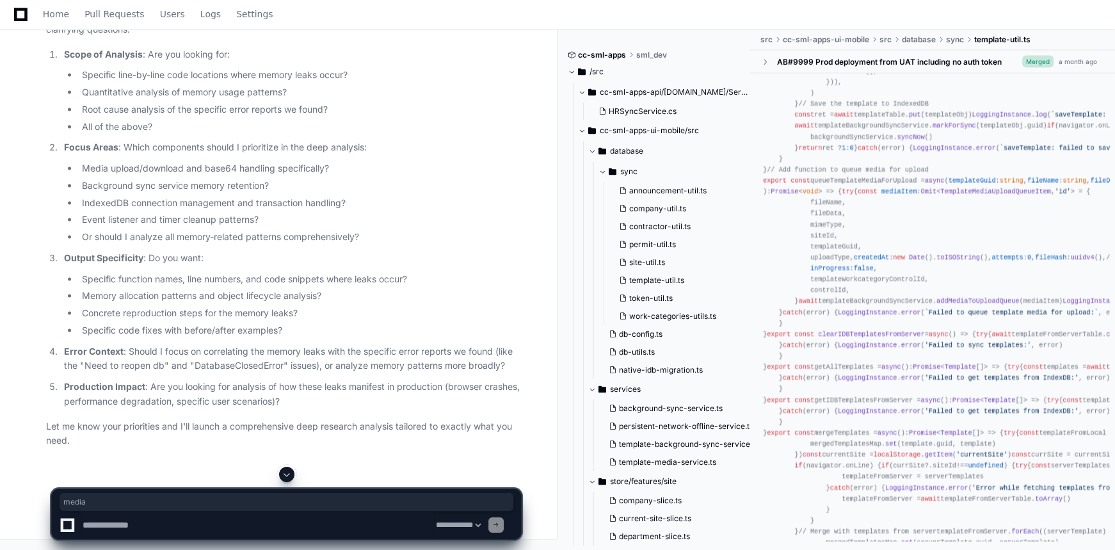
scroll to position [3368, 0]
drag, startPoint x: 45, startPoint y: 74, endPoint x: 147, endPoint y: 72, distance: 101.2
click at [147, 37] on p "You're absolutely right - let me get more specific about what you need before d…" at bounding box center [283, 22] width 475 height 29
click at [374, 525] on textarea at bounding box center [256, 525] width 353 height 28
click at [321, 520] on textarea at bounding box center [256, 525] width 353 height 28
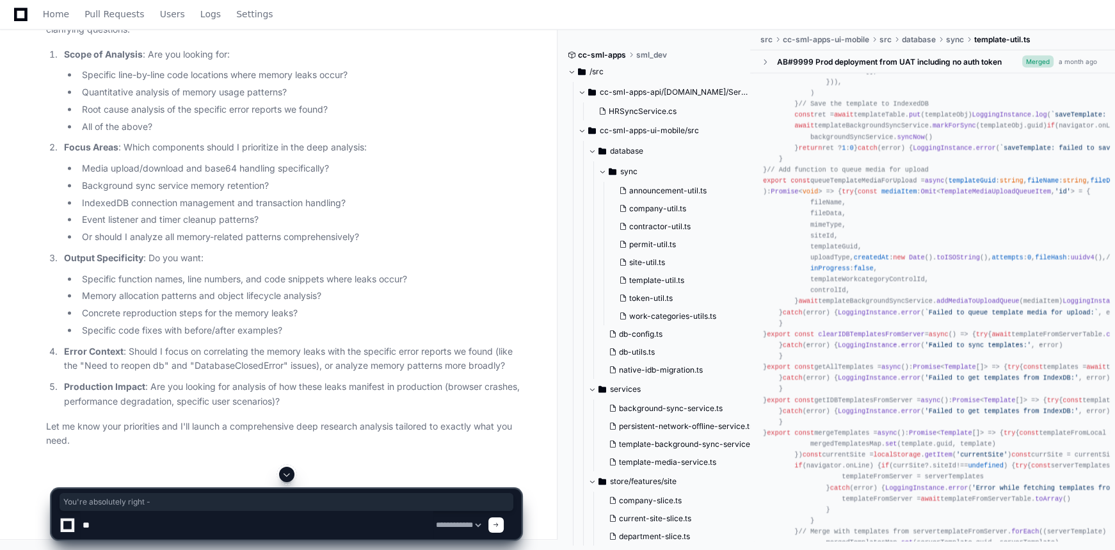
type textarea "*"
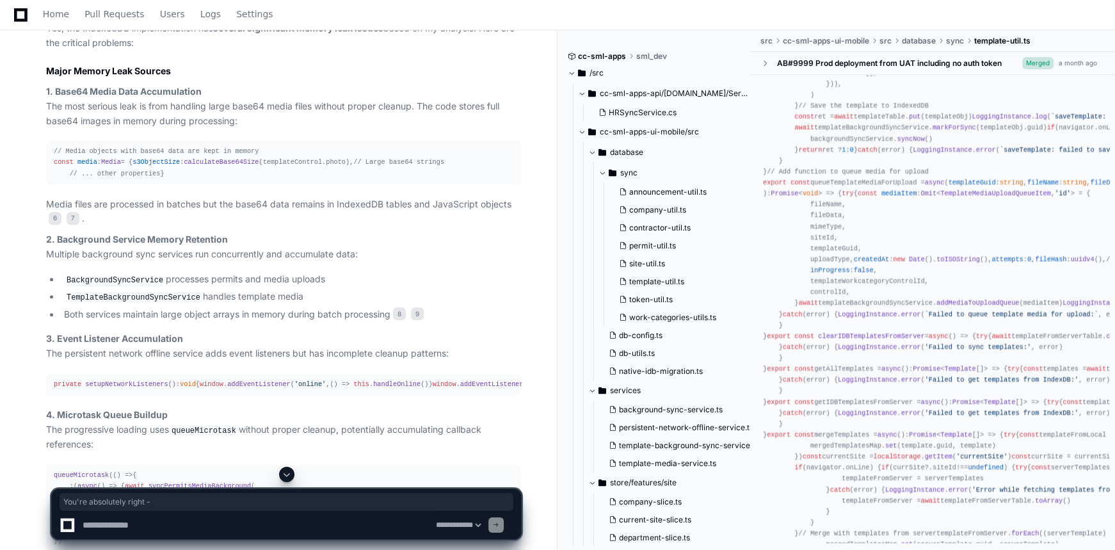
scroll to position [1914, 0]
click at [163, 525] on textarea at bounding box center [256, 525] width 353 height 28
type textarea "**********"
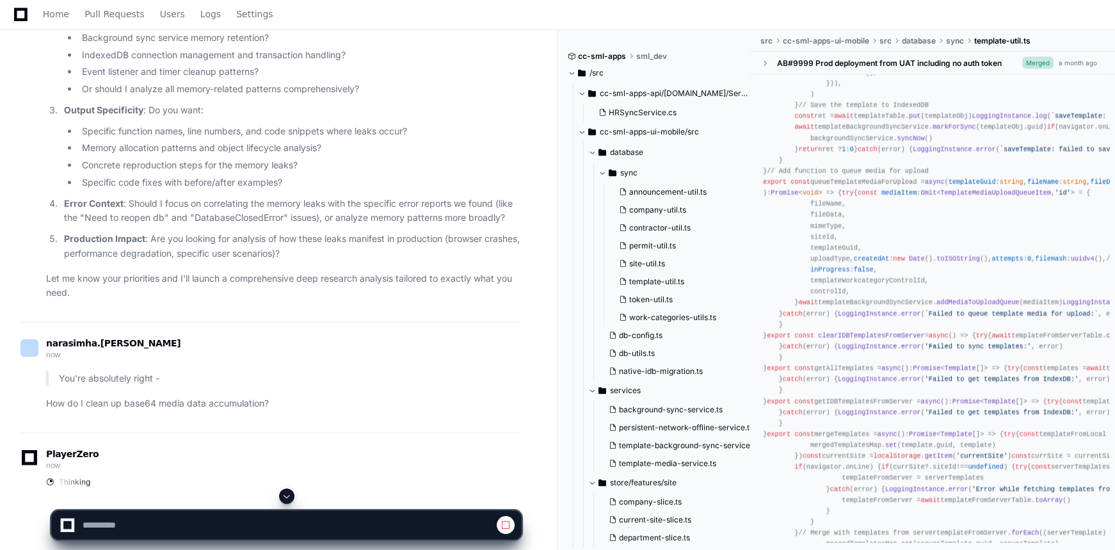
scroll to position [3601, 0]
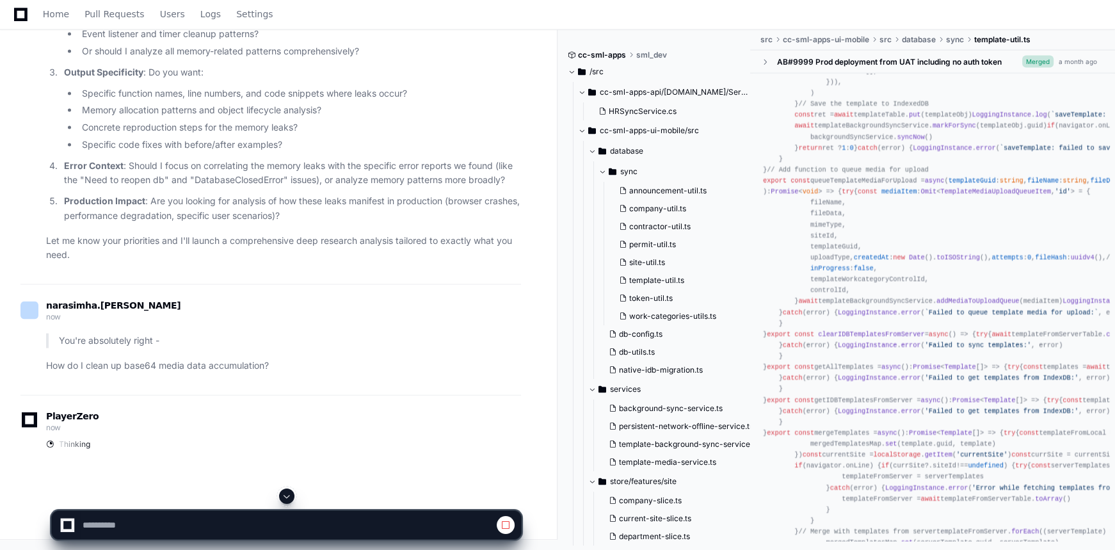
select select "*********"
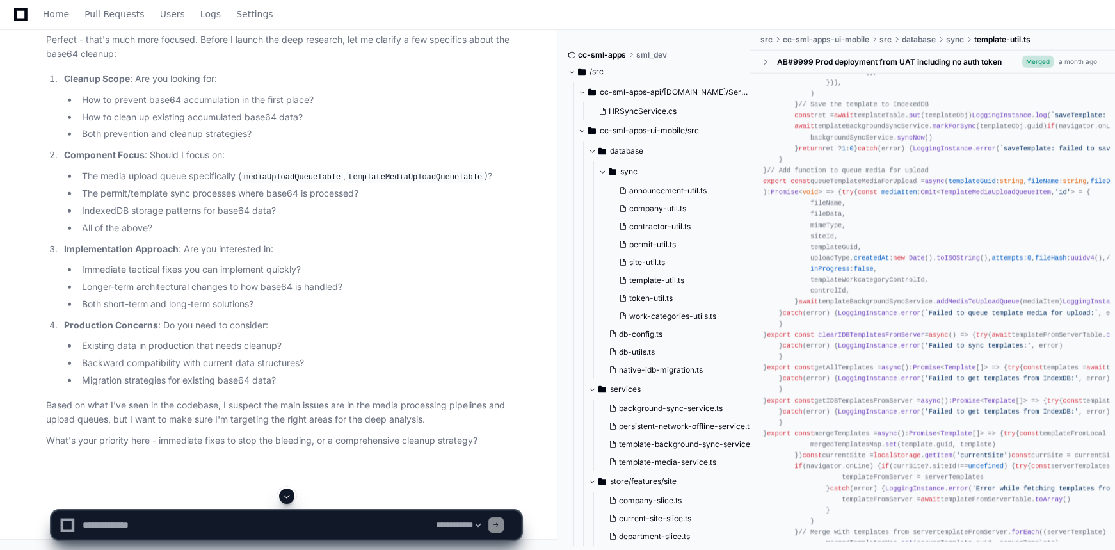
scroll to position [4050, 0]
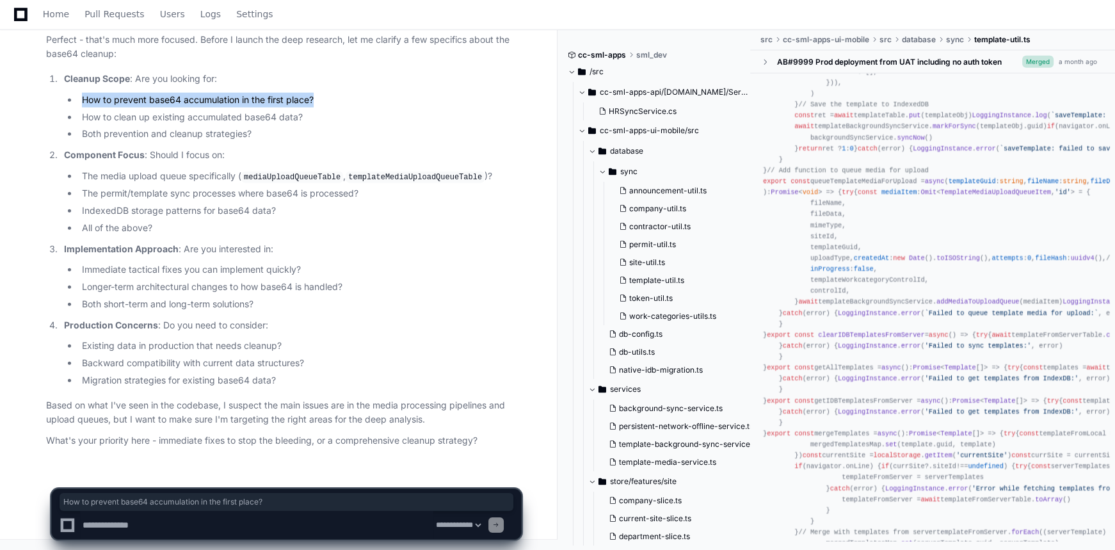
drag, startPoint x: 81, startPoint y: 99, endPoint x: 314, endPoint y: 95, distance: 233.7
click at [314, 95] on li "How to prevent base64 accumulation in the first place?" at bounding box center [299, 100] width 443 height 15
copy li "How to prevent base64 accumulation in the first place?"
click at [195, 521] on textarea at bounding box center [256, 525] width 353 height 28
paste textarea "**********"
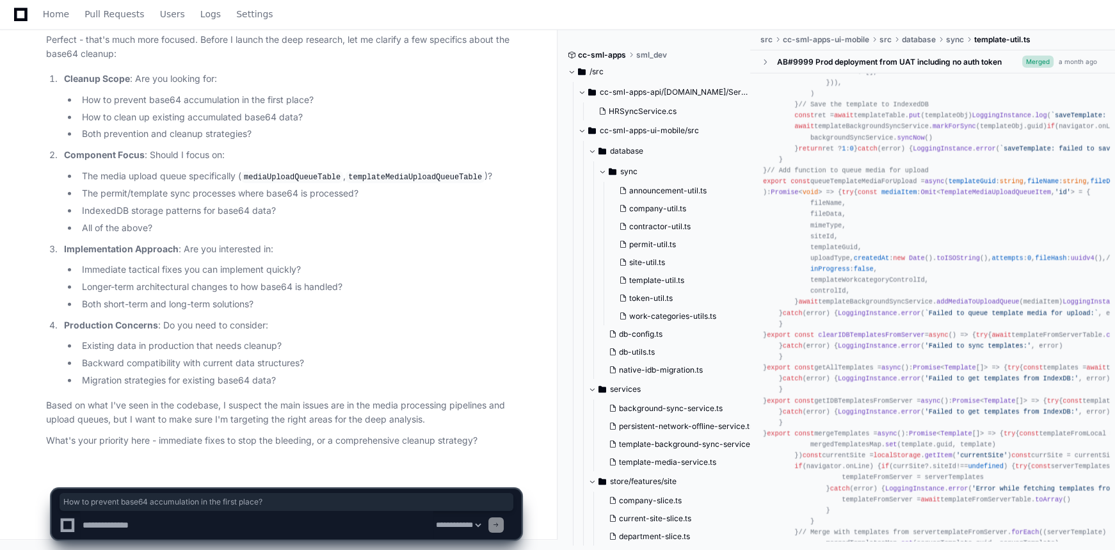
type textarea "**********"
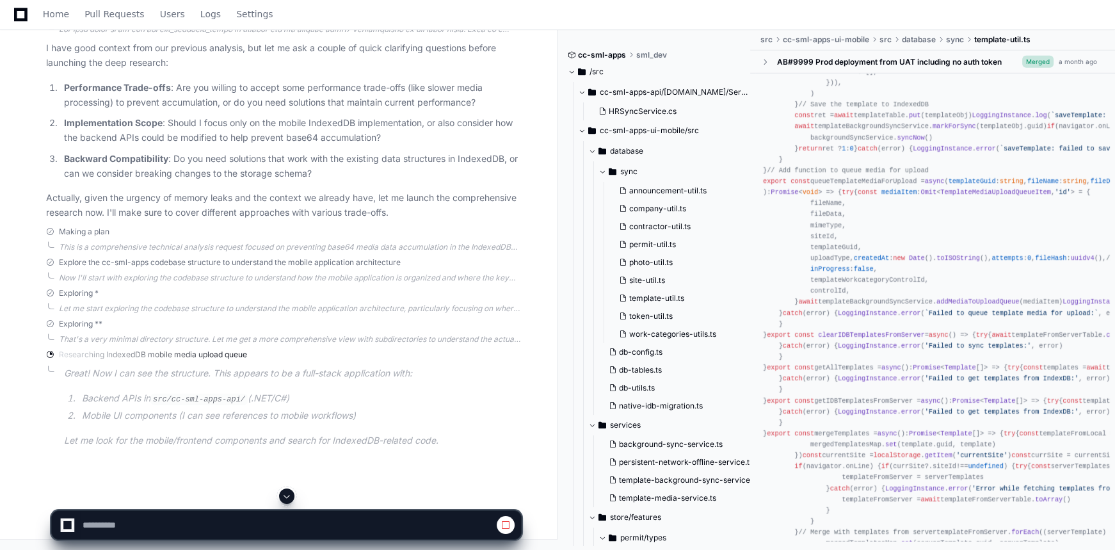
scroll to position [4678, 0]
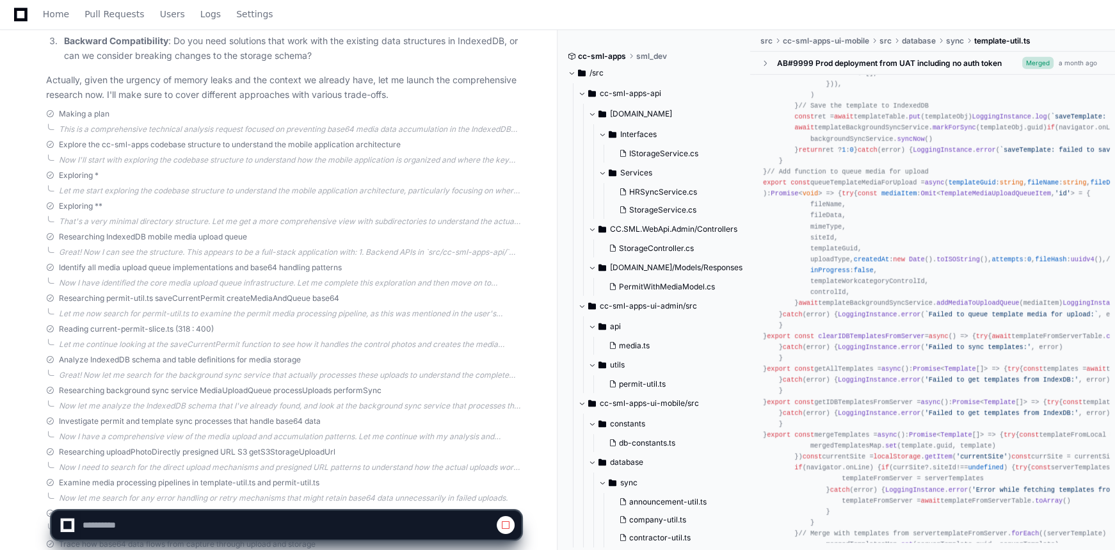
select select "*********"
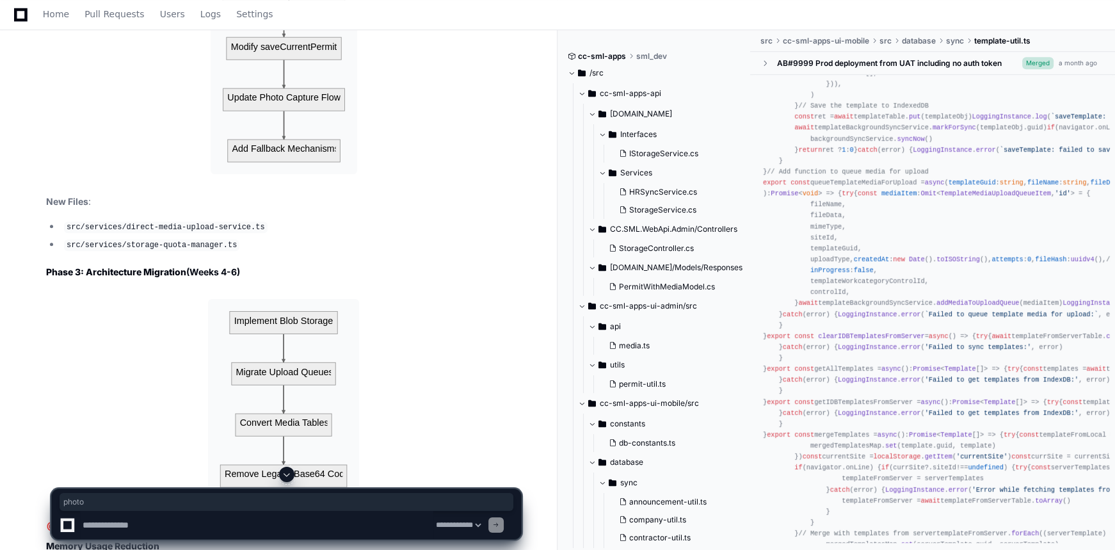
scroll to position [7177, 0]
